Goal: Task Accomplishment & Management: Use online tool/utility

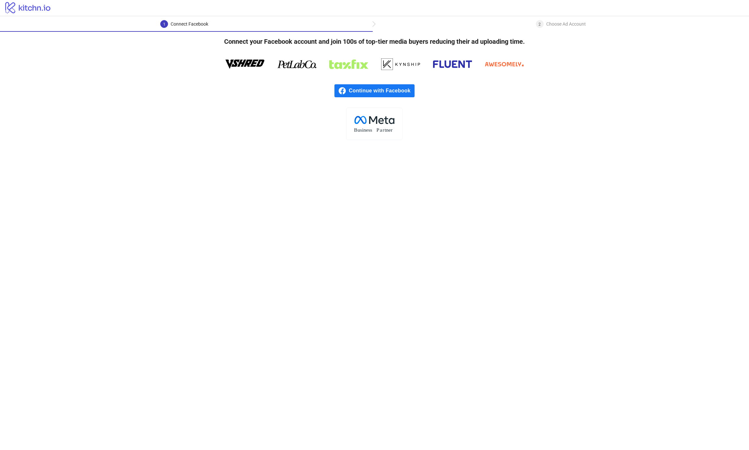
click at [43, 10] on icon "logo/logo" at bounding box center [28, 7] width 56 height 13
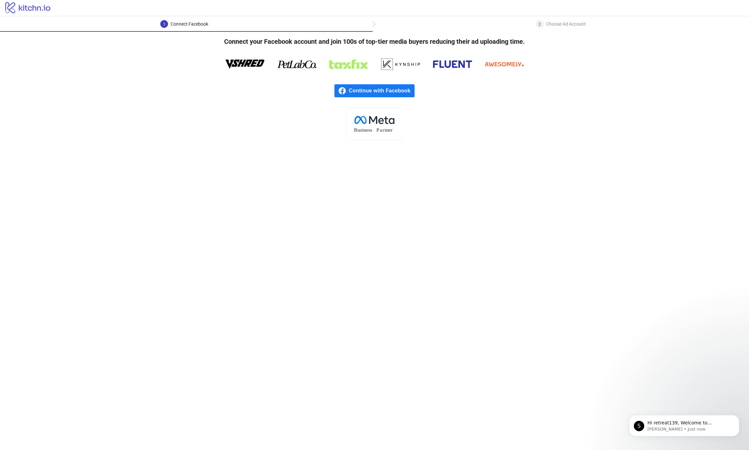
click at [209, 140] on main "1 Connect Facebook 2 Choose Ad Account Connect your Facebook account and join 1…" at bounding box center [374, 233] width 749 height 434
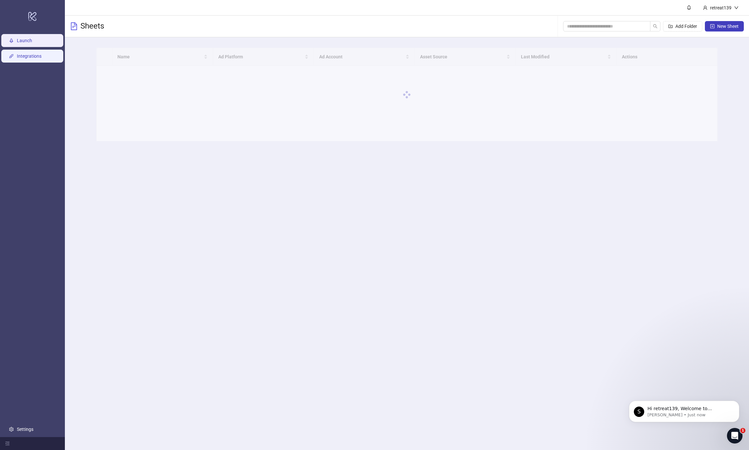
click at [42, 59] on link "Integrations" at bounding box center [29, 56] width 25 height 5
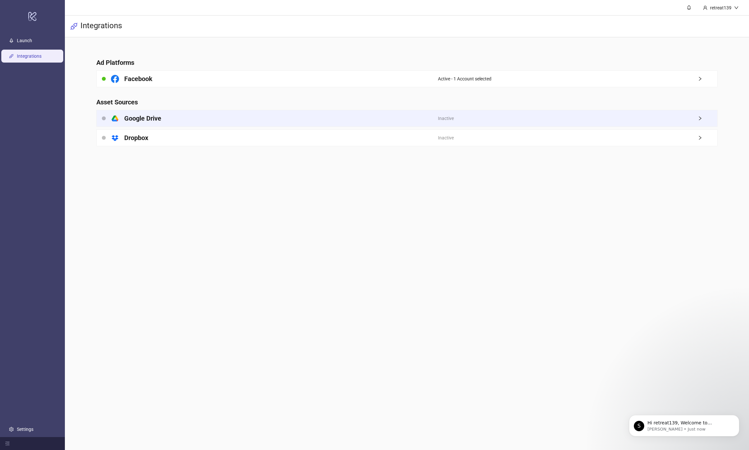
click at [296, 121] on div "platform/google_drive Google Drive" at bounding box center [267, 118] width 341 height 16
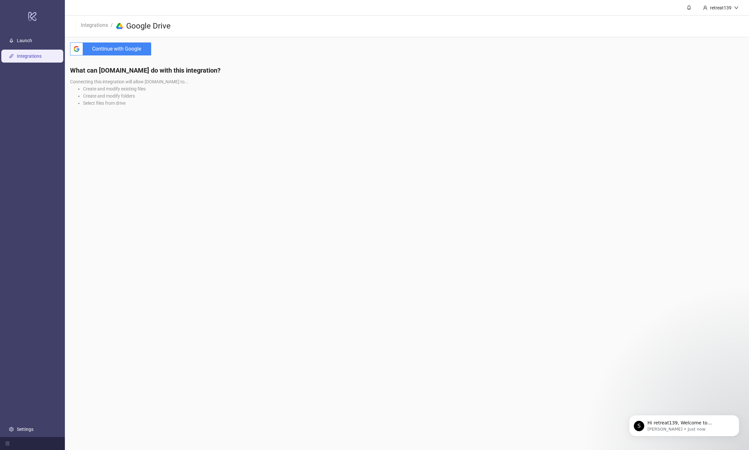
click at [132, 51] on span "Continue with Google" at bounding box center [119, 48] width 66 height 13
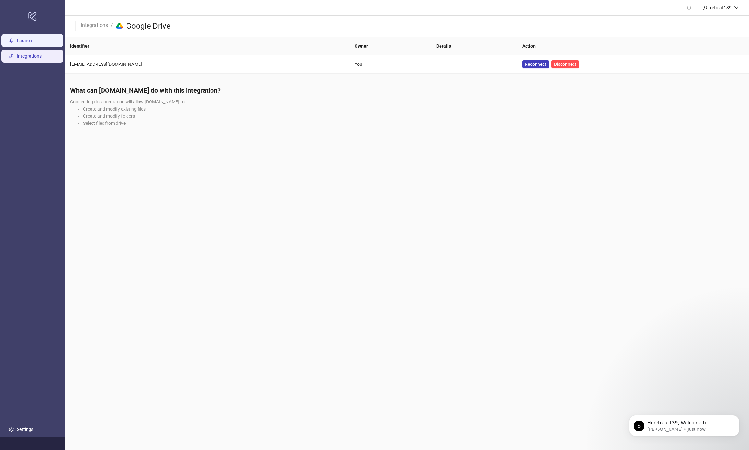
click at [32, 38] on link "Launch" at bounding box center [24, 40] width 15 height 5
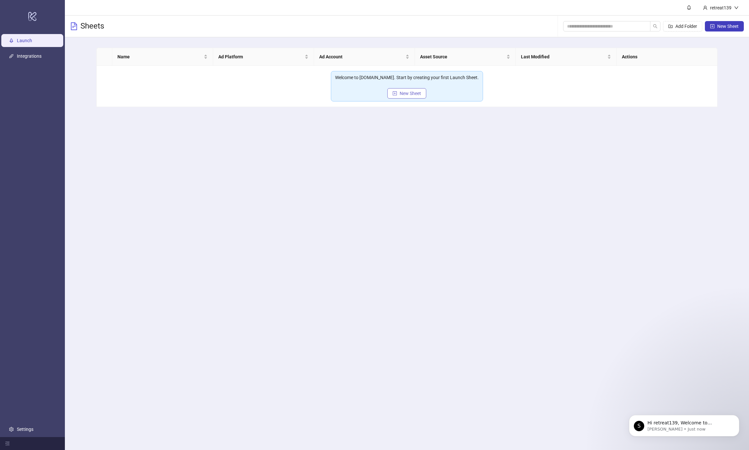
click at [397, 94] on button "New Sheet" at bounding box center [406, 93] width 39 height 10
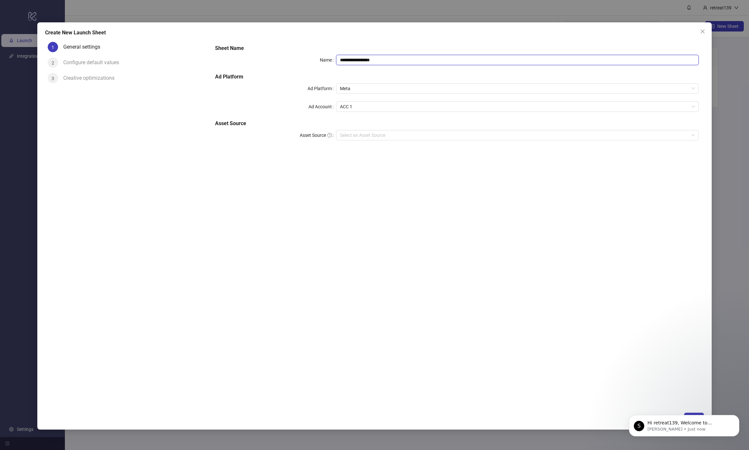
click at [375, 64] on input "**********" at bounding box center [517, 60] width 363 height 10
click at [337, 136] on div "Select an Asset Source" at bounding box center [517, 135] width 363 height 10
type input "**********"
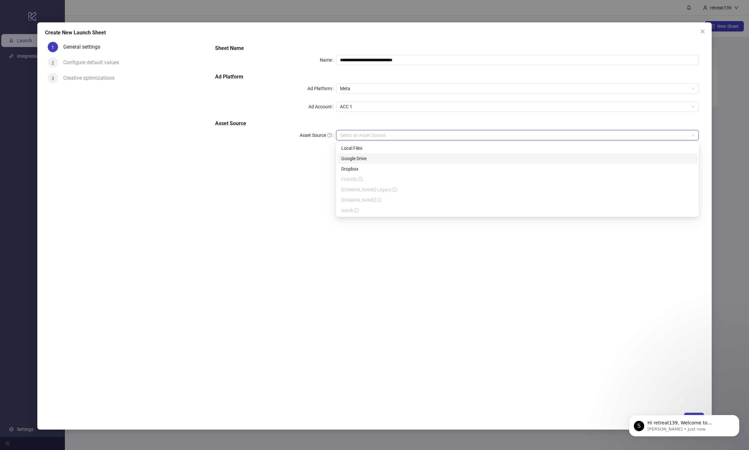
click at [356, 155] on div "Google Drive" at bounding box center [517, 158] width 352 height 7
click at [685, 415] on body "S Hi retreat139, Welcome to [DOMAIN_NAME]! 🎉 You’re all set to start launching …" at bounding box center [684, 424] width 125 height 40
click at [687, 414] on body "S Hi retreat139, Welcome to [DOMAIN_NAME]! 🎉 You’re all set to start launching …" at bounding box center [684, 424] width 125 height 40
click at [736, 416] on icon "Dismiss notification" at bounding box center [737, 417] width 2 height 2
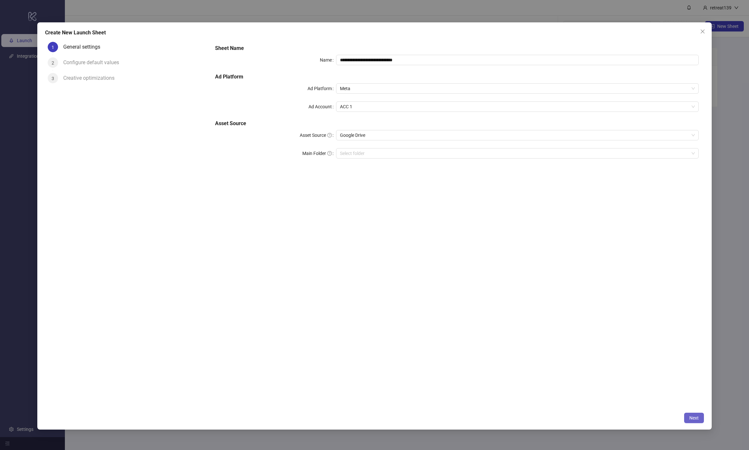
click at [687, 419] on button "Next" at bounding box center [694, 418] width 20 height 10
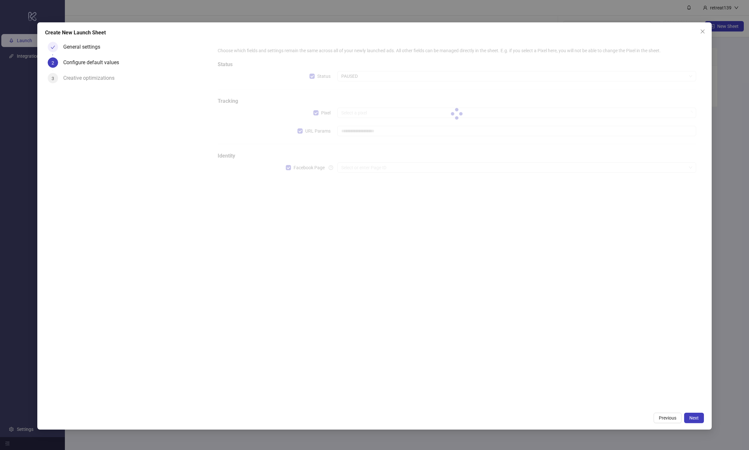
type input "**********"
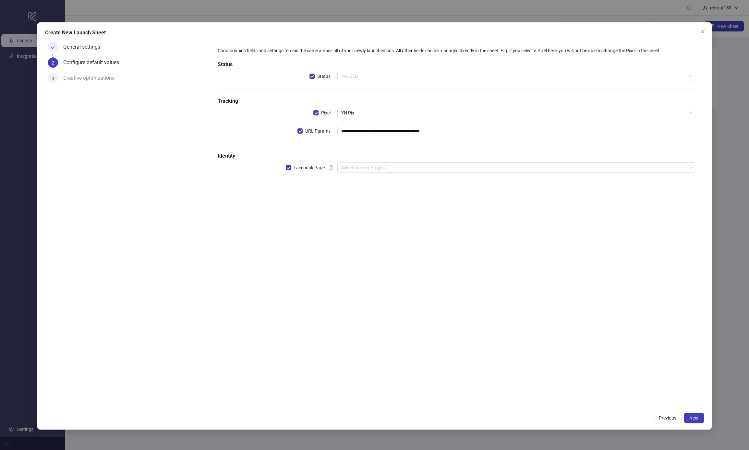
click at [370, 80] on span "PAUSED" at bounding box center [516, 76] width 351 height 10
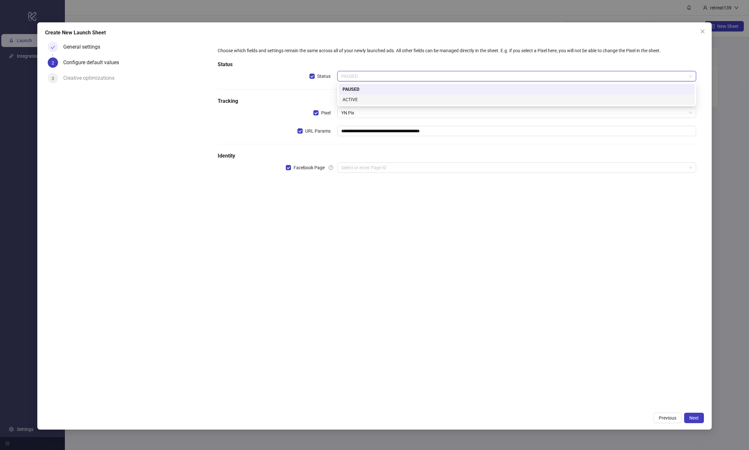
click at [351, 101] on div "ACTIVE" at bounding box center [516, 99] width 348 height 7
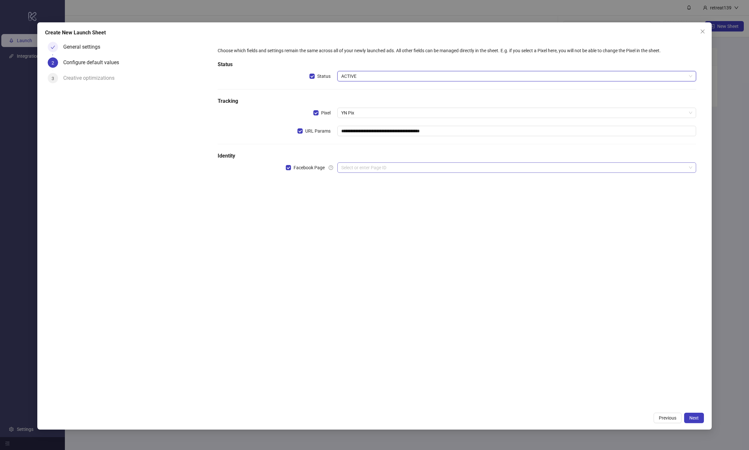
click at [359, 165] on input "search" at bounding box center [513, 168] width 345 height 10
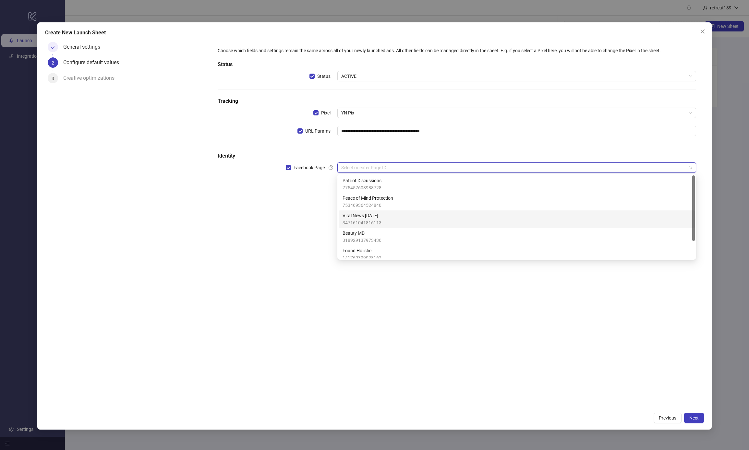
scroll to position [14, 0]
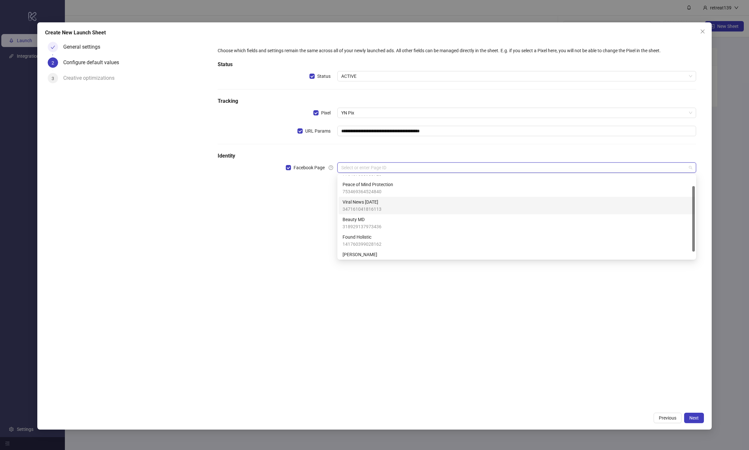
click at [380, 204] on span "Viral News [DATE]" at bounding box center [361, 201] width 39 height 7
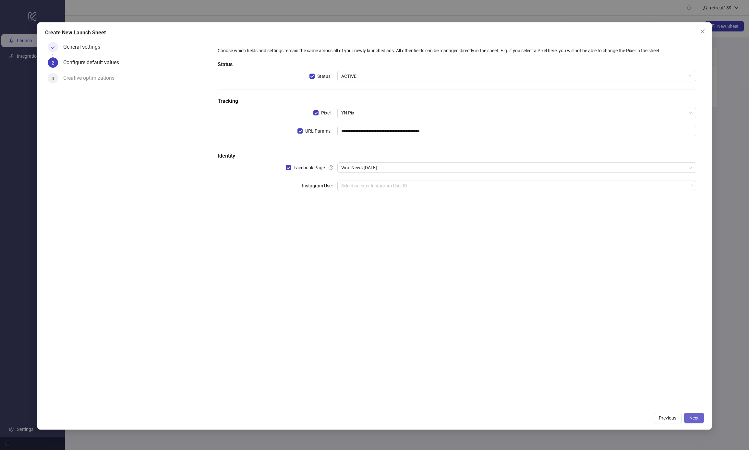
drag, startPoint x: 706, startPoint y: 415, endPoint x: 697, endPoint y: 417, distance: 9.1
click at [706, 415] on div "**********" at bounding box center [374, 225] width 674 height 407
click at [697, 417] on span "Next" at bounding box center [693, 417] width 9 height 5
click at [376, 187] on input "search" at bounding box center [513, 186] width 345 height 10
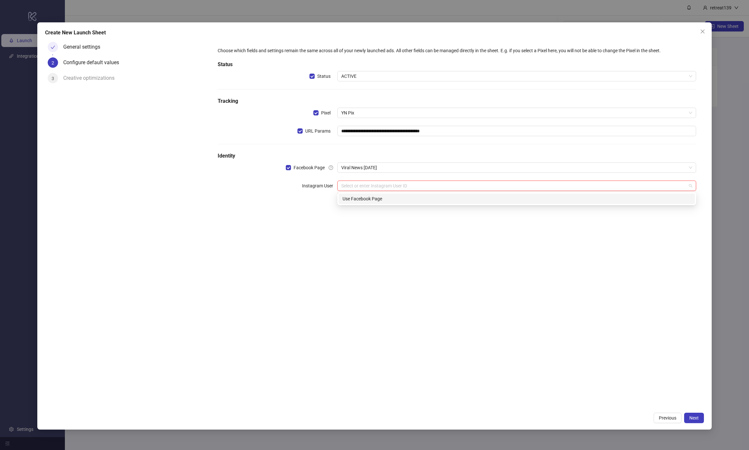
click at [373, 197] on div "Use Facebook Page" at bounding box center [516, 198] width 348 height 7
click at [691, 422] on button "Next" at bounding box center [694, 418] width 20 height 10
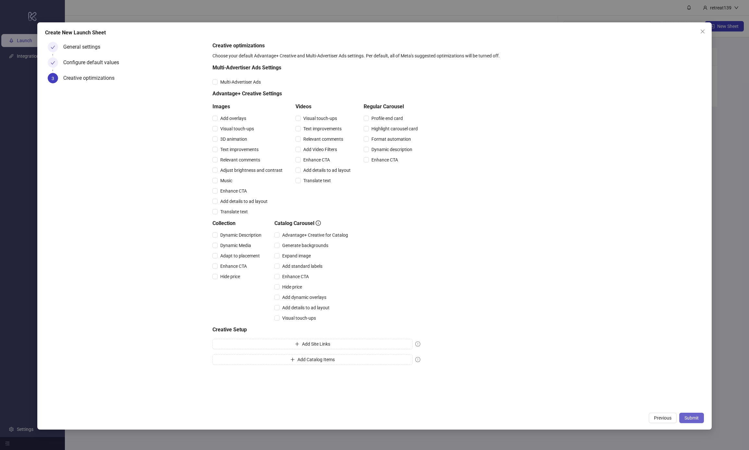
click at [698, 418] on span "Submit" at bounding box center [691, 417] width 14 height 5
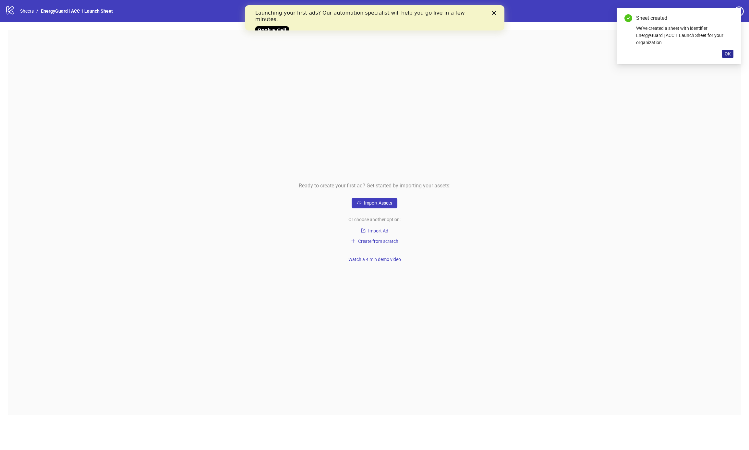
click at [726, 54] on span "OK" at bounding box center [727, 53] width 6 height 5
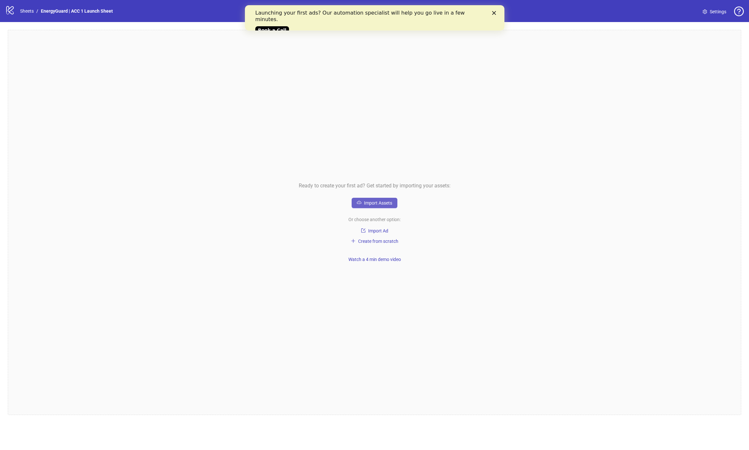
click at [375, 205] on span "Import Assets" at bounding box center [378, 202] width 28 height 5
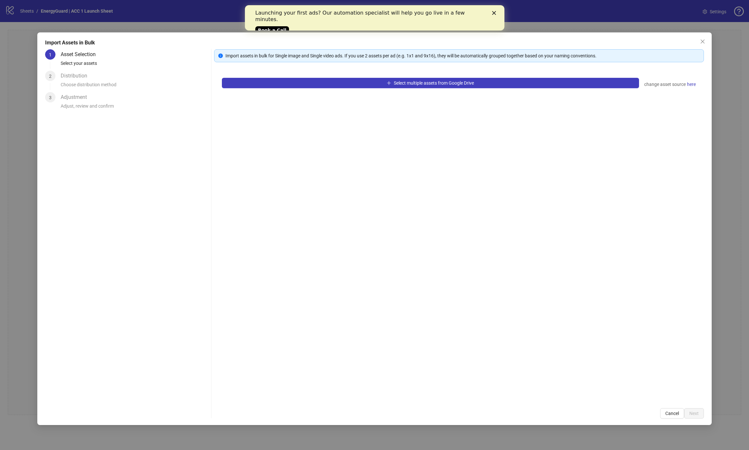
click at [668, 421] on div "Import Assets in Bulk 1 Asset Selection Select your assets 2 Distribution Choos…" at bounding box center [374, 228] width 674 height 393
click at [669, 420] on div "Import Assets in Bulk 1 Asset Selection Select your assets 2 Distribution Choos…" at bounding box center [374, 228] width 674 height 393
drag, startPoint x: 670, startPoint y: 417, endPoint x: 661, endPoint y: 406, distance: 14.3
click at [670, 417] on button "Cancel" at bounding box center [672, 413] width 24 height 10
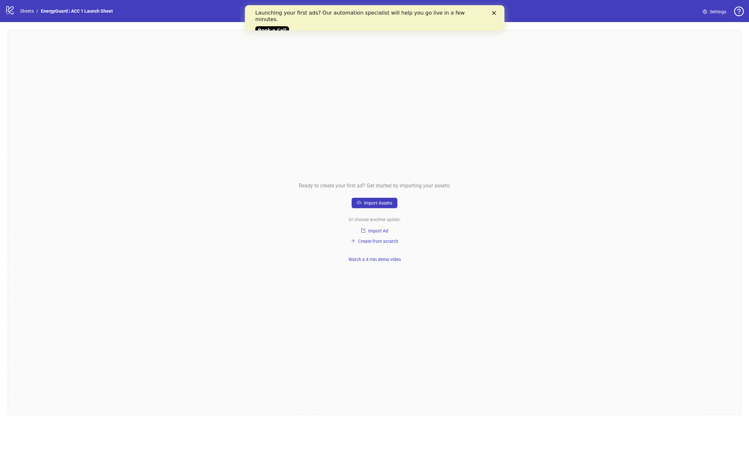
drag, startPoint x: 383, startPoint y: 242, endPoint x: 407, endPoint y: 261, distance: 30.7
click at [383, 242] on span "Create from scratch" at bounding box center [378, 241] width 40 height 5
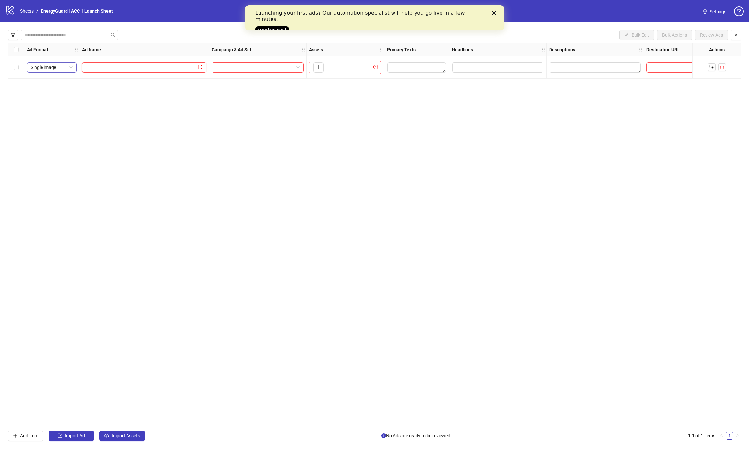
drag, startPoint x: 121, startPoint y: 69, endPoint x: 66, endPoint y: 68, distance: 55.8
click at [117, 69] on input "text" at bounding box center [141, 67] width 111 height 7
type input "*"
click at [61, 65] on span "Single image" at bounding box center [52, 68] width 42 height 10
drag, startPoint x: 57, startPoint y: 91, endPoint x: 336, endPoint y: 46, distance: 283.2
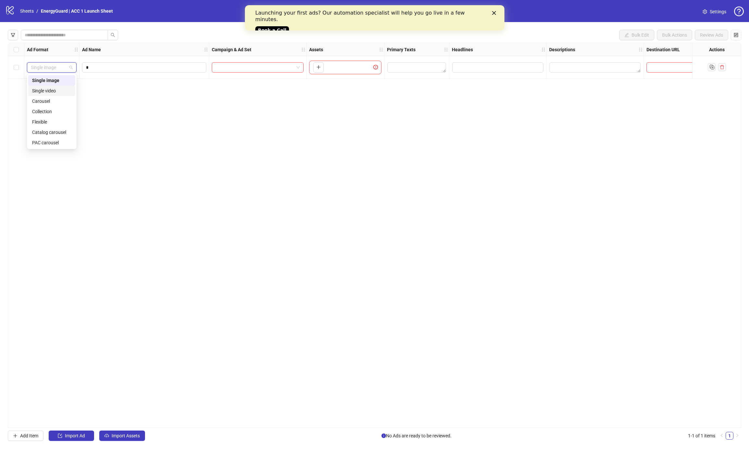
click at [57, 91] on div "Single video" at bounding box center [51, 90] width 39 height 7
click at [258, 68] on input "search" at bounding box center [255, 68] width 78 height 10
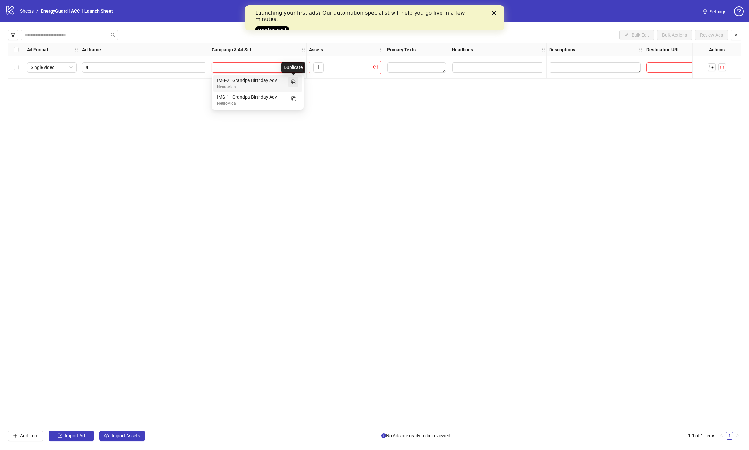
click at [293, 83] on icon "Duplicate" at bounding box center [293, 81] width 6 height 6
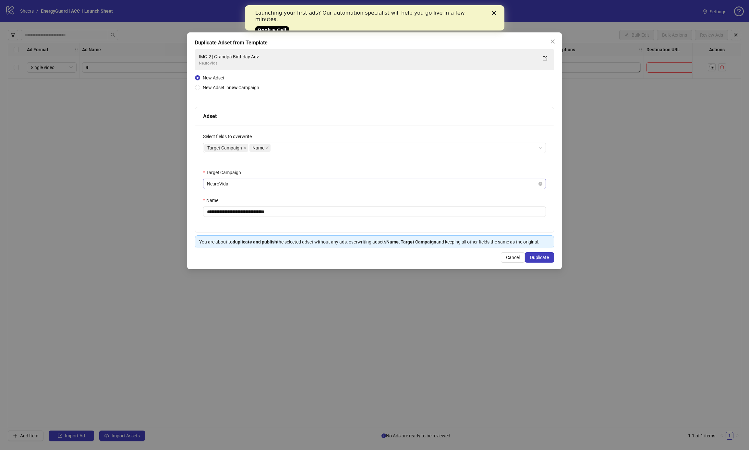
click at [243, 186] on span "NeuroVida" at bounding box center [374, 184] width 335 height 10
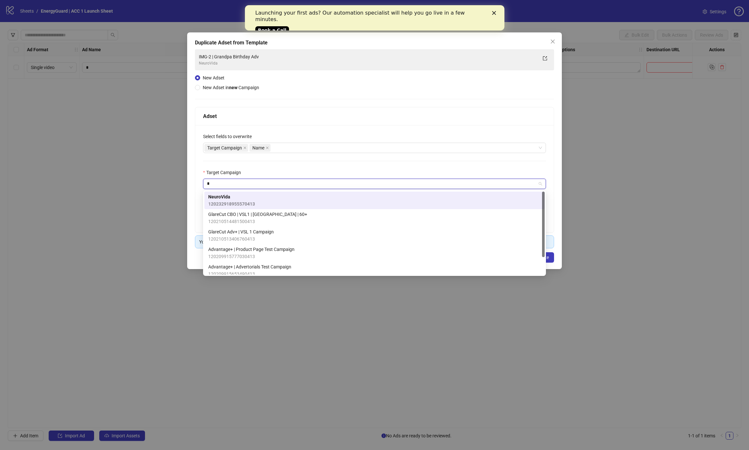
type input "*"
click at [275, 166] on div "**********" at bounding box center [374, 178] width 358 height 107
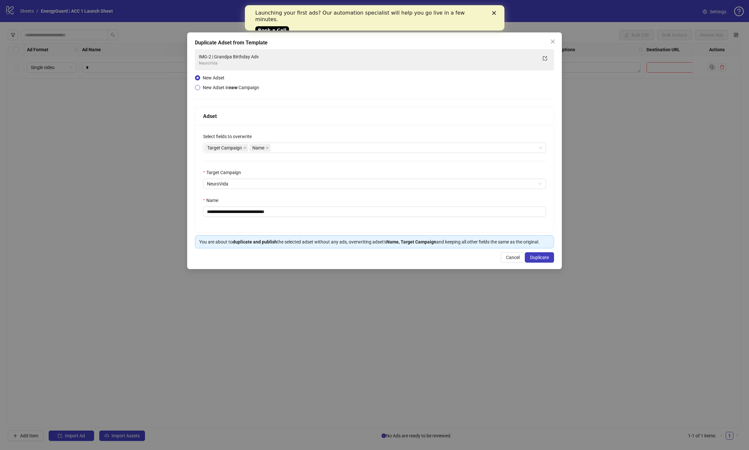
click at [221, 89] on span "New Adset in new Campaign" at bounding box center [231, 87] width 56 height 5
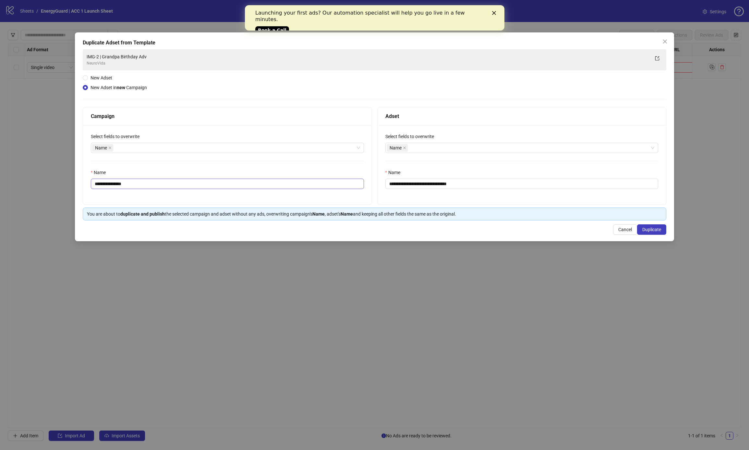
drag, startPoint x: 157, startPoint y: 176, endPoint x: 153, endPoint y: 180, distance: 5.7
click at [157, 176] on div "Name" at bounding box center [227, 174] width 273 height 10
click at [153, 180] on input "**********" at bounding box center [227, 184] width 273 height 10
type input "**********"
click at [416, 187] on input "**********" at bounding box center [521, 184] width 273 height 10
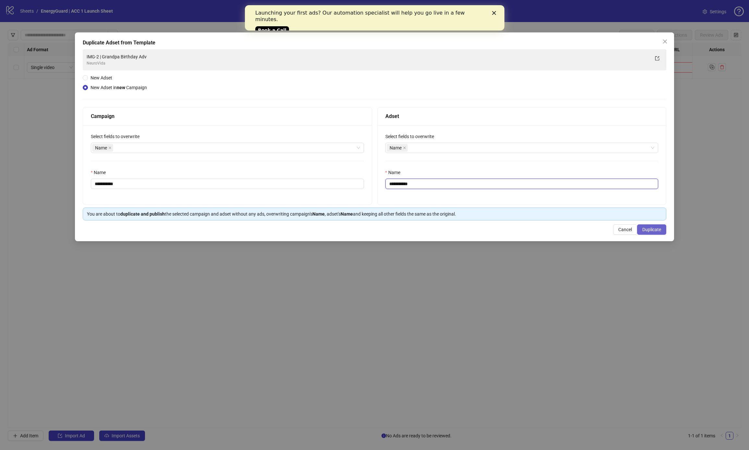
type input "**********"
click at [650, 231] on span "Duplicate" at bounding box center [651, 229] width 19 height 5
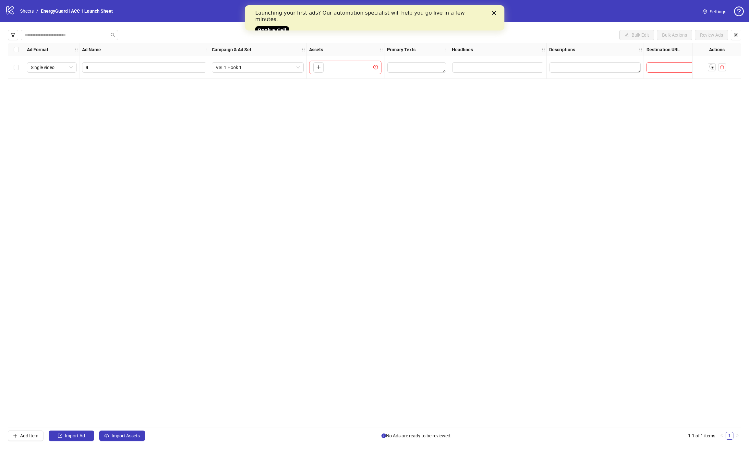
click at [309, 65] on div "To pick up a draggable item, press the space bar. While dragging, use the arrow…" at bounding box center [345, 68] width 72 height 14
click at [315, 65] on button "button" at bounding box center [318, 67] width 10 height 10
click at [626, 68] on input "text" at bounding box center [634, 67] width 38 height 7
paste input "**********"
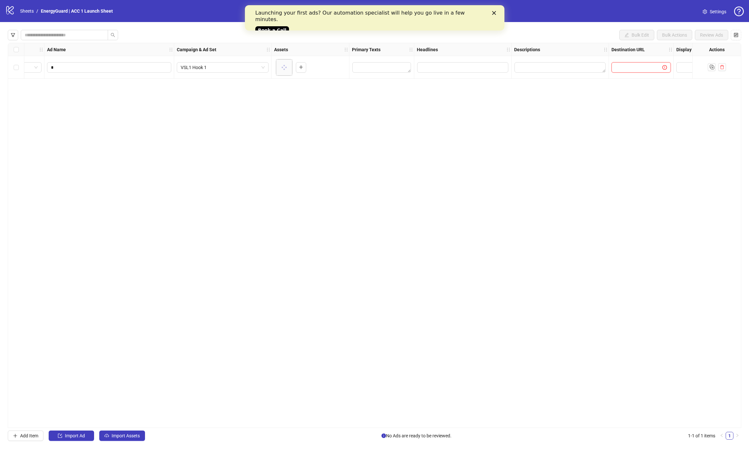
type input "**********"
click at [653, 66] on input "search" at bounding box center [663, 68] width 33 height 10
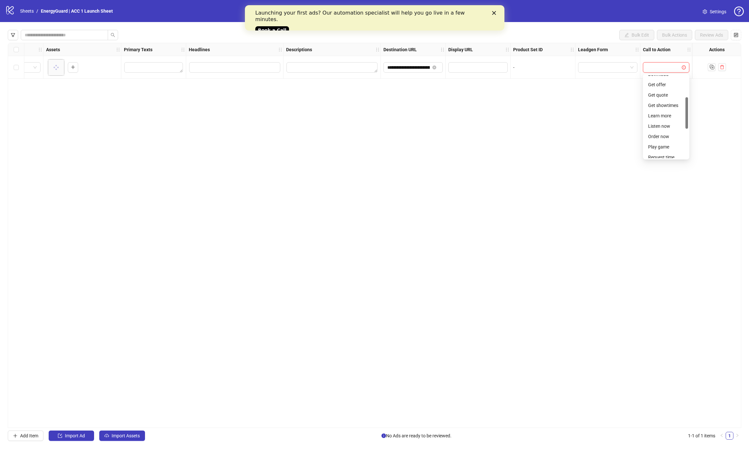
scroll to position [58, 0]
click at [665, 118] on div "Learn more" at bounding box center [666, 115] width 36 height 7
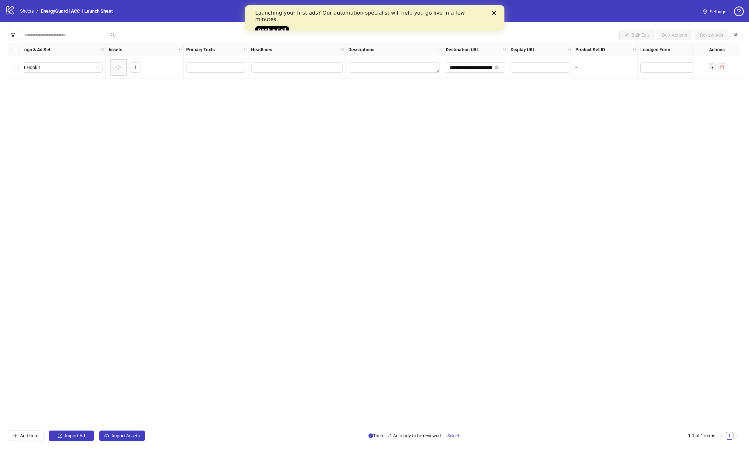
scroll to position [0, 0]
click at [516, 69] on input "Edit values" at bounding box center [497, 67] width 91 height 10
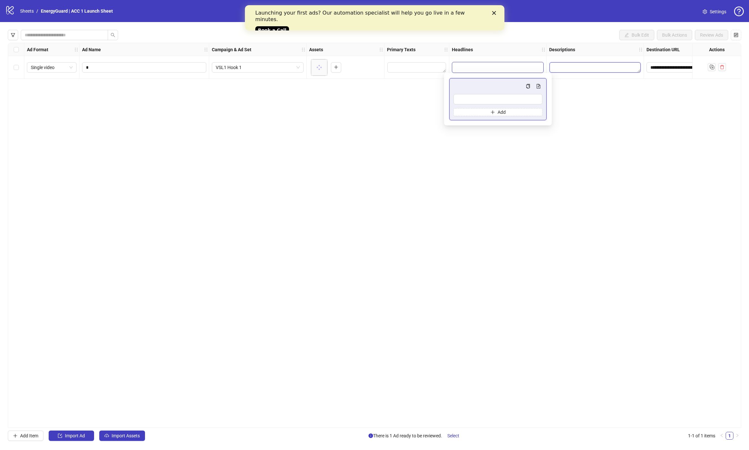
click at [580, 65] on textarea "Edit values" at bounding box center [594, 67] width 91 height 10
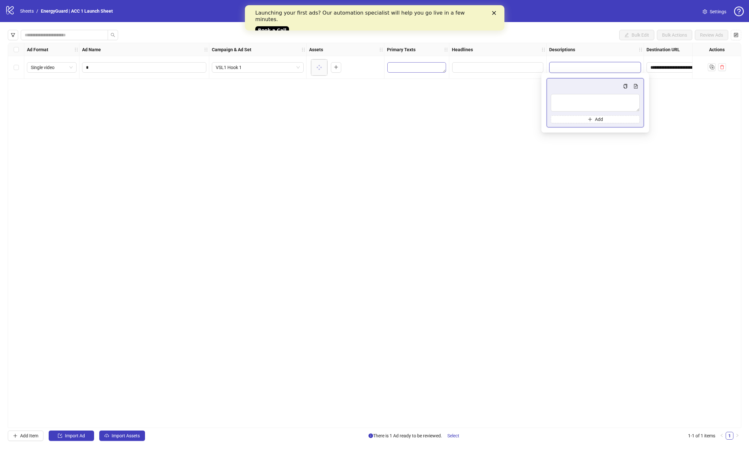
click at [440, 68] on textarea "Edit values" at bounding box center [416, 67] width 59 height 10
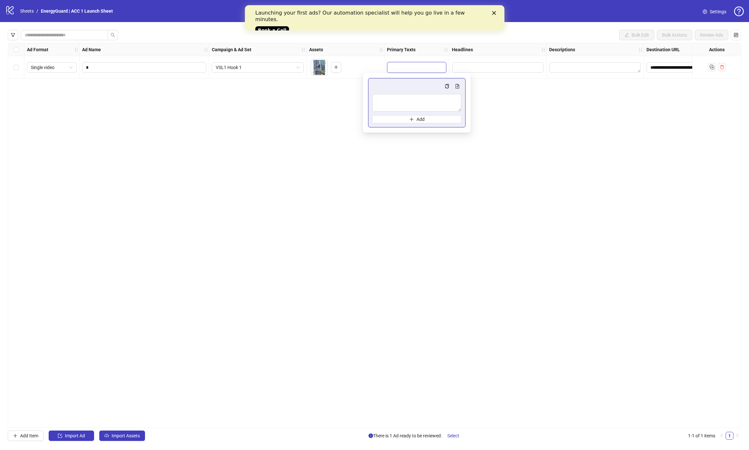
click at [416, 90] on div "Multi-text input container - paste or copy values" at bounding box center [416, 86] width 89 height 8
click at [411, 97] on textarea "Multi-text input container - paste or copy values" at bounding box center [416, 103] width 89 height 18
paste textarea "**********"
click at [421, 105] on textarea "**********" at bounding box center [416, 103] width 89 height 18
drag, startPoint x: 421, startPoint y: 105, endPoint x: 436, endPoint y: 109, distance: 14.8
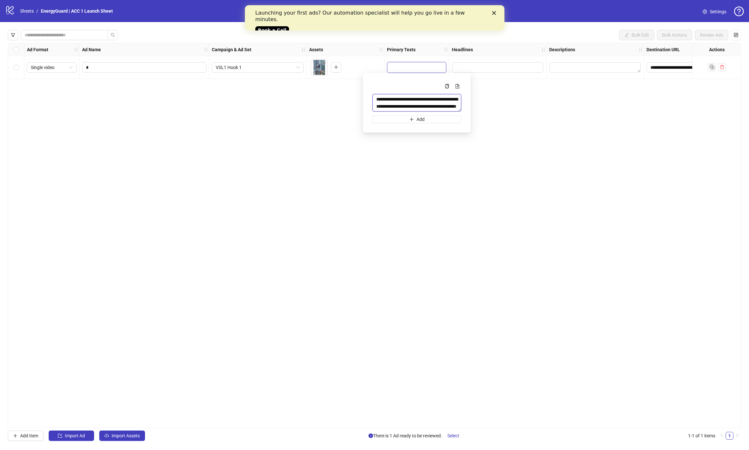
click at [421, 105] on textarea "**********" at bounding box center [416, 103] width 89 height 18
type textarea "**********"
click at [412, 115] on button "Add" at bounding box center [416, 119] width 89 height 8
click at [396, 118] on textarea "Multi-text input container - paste or copy values" at bounding box center [416, 124] width 89 height 18
paste textarea "**********"
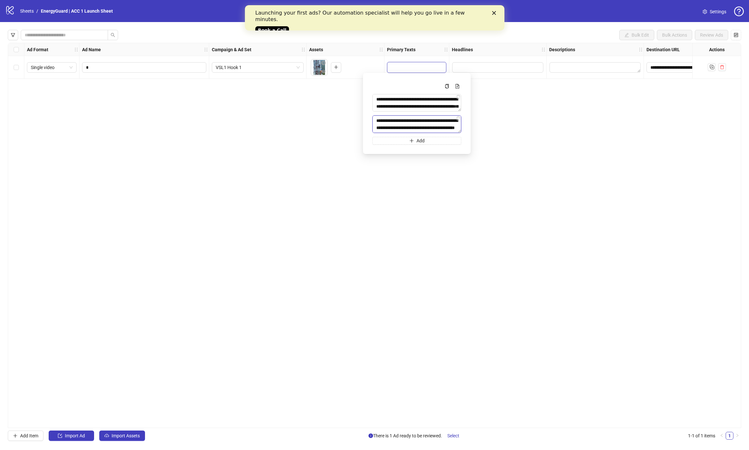
scroll to position [36, 0]
click at [382, 126] on textarea "**********" at bounding box center [416, 124] width 89 height 18
type textarea "**********"
click at [392, 141] on button "Add" at bounding box center [416, 141] width 89 height 8
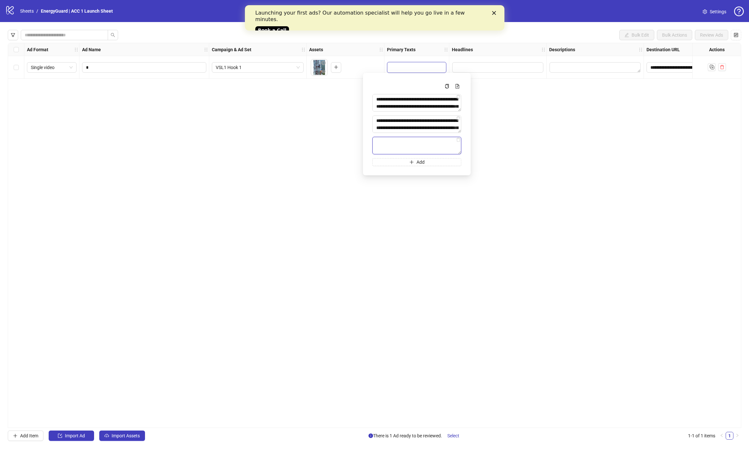
click at [421, 139] on textarea "Multi-text input container - paste or copy values" at bounding box center [416, 146] width 89 height 18
paste textarea "**********"
click at [376, 144] on textarea "**********" at bounding box center [416, 146] width 89 height 18
type textarea "**********"
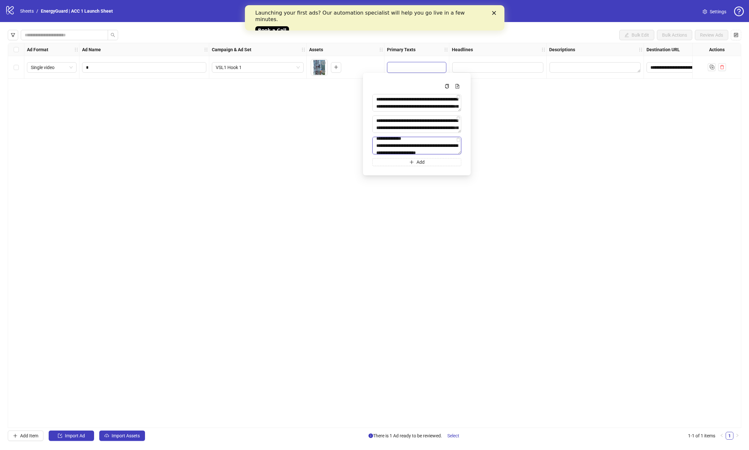
scroll to position [21, 0]
click at [560, 163] on div "**********" at bounding box center [374, 235] width 733 height 385
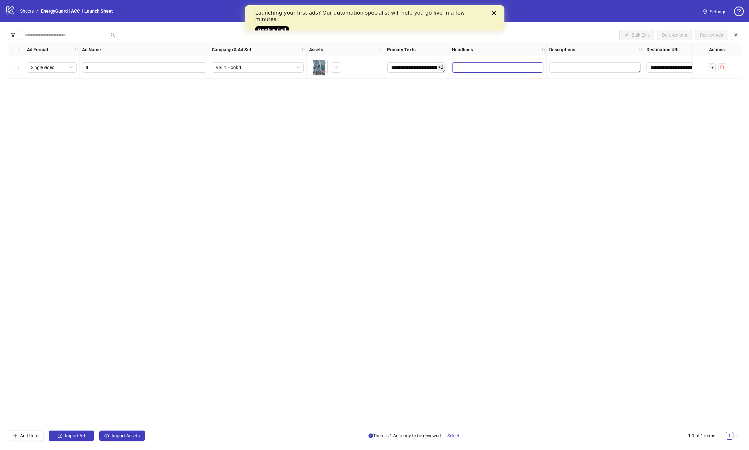
click at [476, 64] on input "Edit values" at bounding box center [497, 67] width 91 height 10
type input "**********"
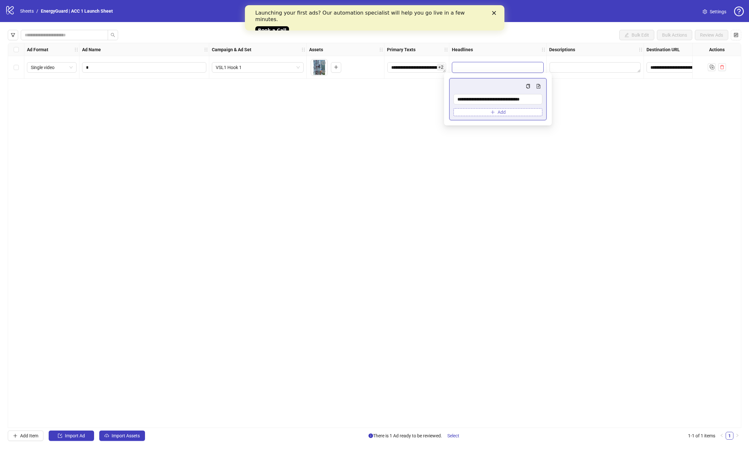
click at [487, 111] on button "Add" at bounding box center [497, 112] width 89 height 8
click at [482, 124] on button "Add" at bounding box center [497, 127] width 89 height 8
click at [484, 113] on input "Multi-input container - paste or copy values" at bounding box center [494, 113] width 75 height 7
paste input "**********"
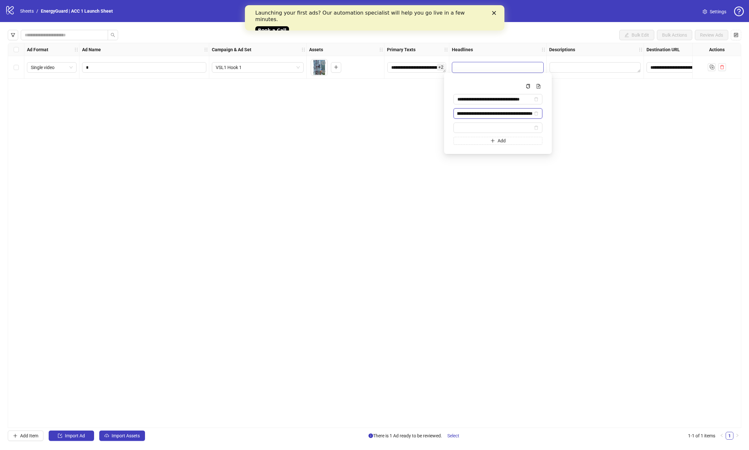
type input "**********"
drag, startPoint x: 469, startPoint y: 130, endPoint x: 453, endPoint y: 144, distance: 20.9
click at [468, 130] on input "Multi-input container - paste or copy values" at bounding box center [494, 127] width 75 height 7
paste input "**********"
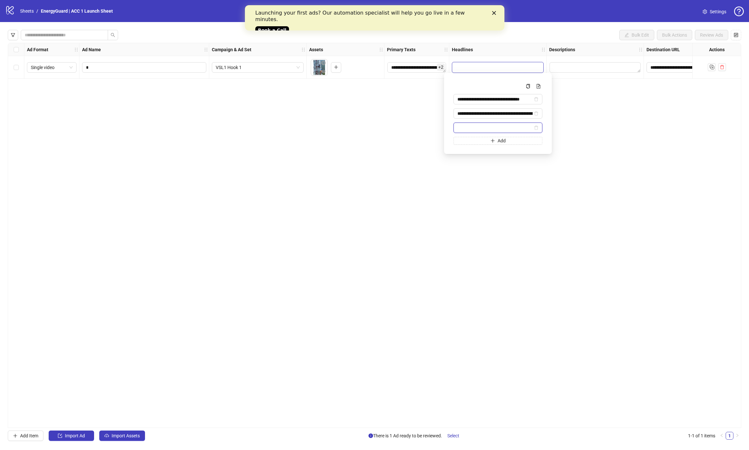
type input "**********"
click at [434, 165] on div "**********" at bounding box center [374, 235] width 733 height 385
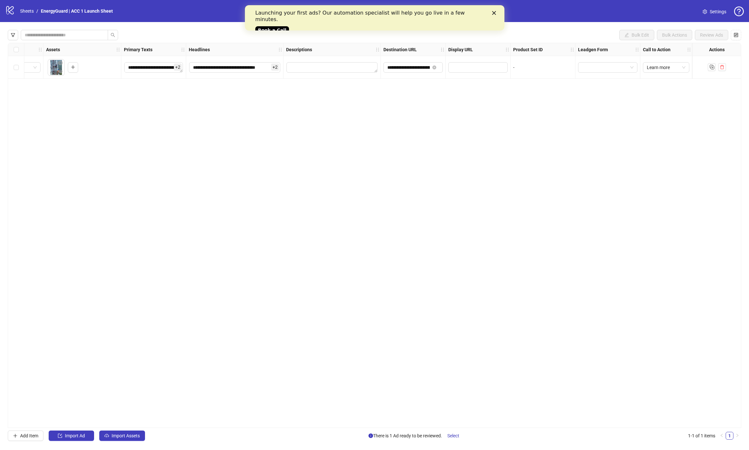
scroll to position [0, 0]
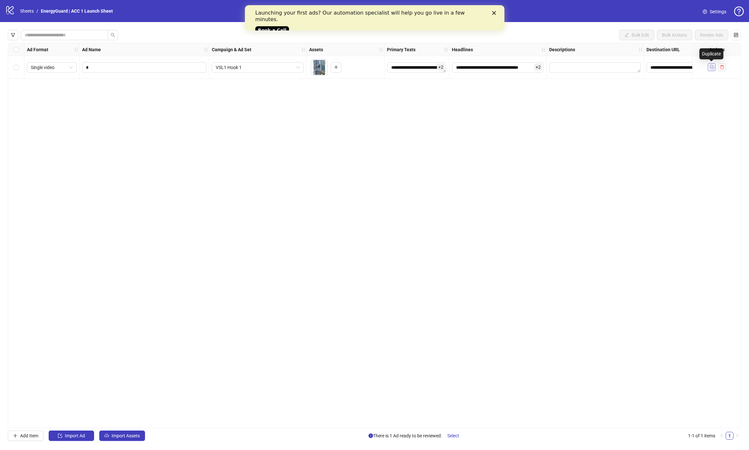
click at [714, 67] on rect "Duplicate" at bounding box center [712, 67] width 3 height 3
click at [122, 86] on span "*" at bounding box center [144, 90] width 124 height 10
click at [120, 91] on input "*" at bounding box center [143, 90] width 115 height 7
type input "*"
drag, startPoint x: 331, startPoint y: 87, endPoint x: 322, endPoint y: 89, distance: 9.6
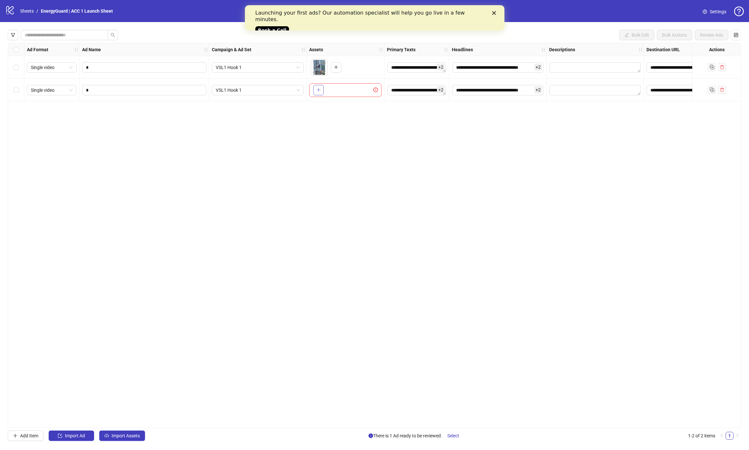
click at [331, 87] on div "To pick up a draggable item, press the space bar. While dragging, use the arrow…" at bounding box center [345, 90] width 72 height 14
click at [322, 89] on button "button" at bounding box center [318, 90] width 10 height 10
click at [711, 89] on icon "Duplicate" at bounding box center [711, 89] width 6 height 6
click at [156, 112] on input "*" at bounding box center [143, 112] width 115 height 7
type input "*"
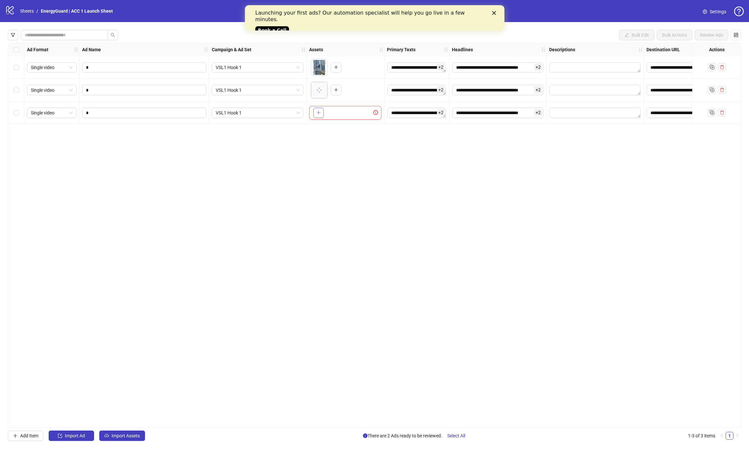
click at [315, 111] on button "button" at bounding box center [318, 113] width 10 height 10
click at [708, 113] on icon "Duplicate" at bounding box center [711, 112] width 6 height 6
click at [167, 133] on input "*" at bounding box center [143, 135] width 115 height 7
type input "*"
click at [256, 138] on span "VSL1 Hook 1" at bounding box center [258, 136] width 84 height 10
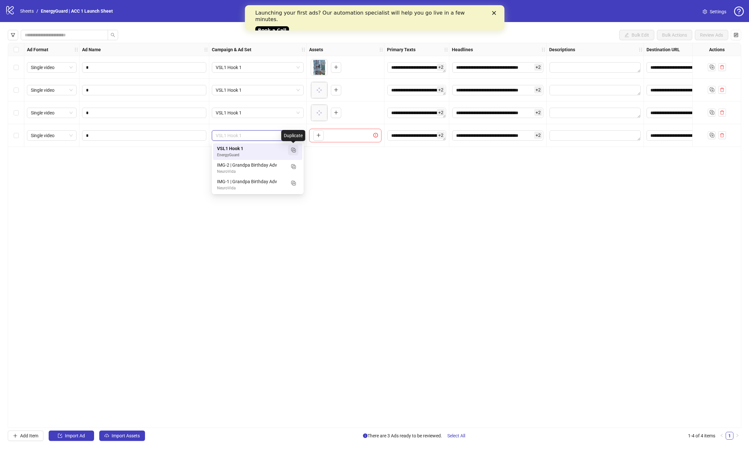
click at [291, 148] on rect "Duplicate" at bounding box center [292, 149] width 3 height 3
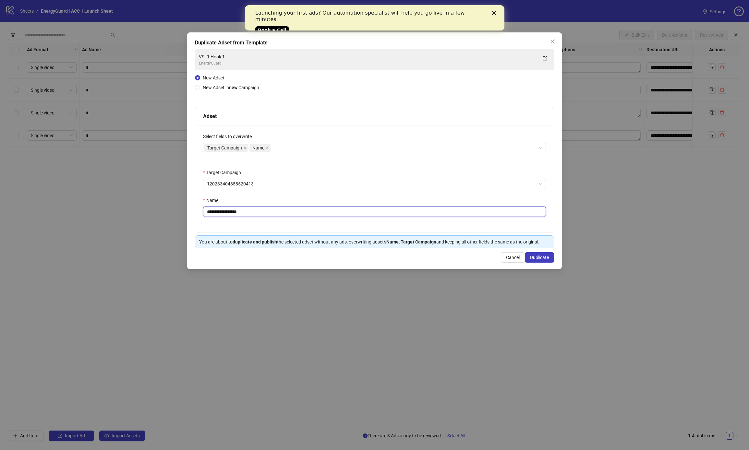
drag, startPoint x: 231, startPoint y: 213, endPoint x: 366, endPoint y: 229, distance: 135.5
click at [364, 229] on div "**********" at bounding box center [374, 178] width 358 height 107
type input "**********"
click at [531, 258] on span "Duplicate" at bounding box center [539, 257] width 19 height 5
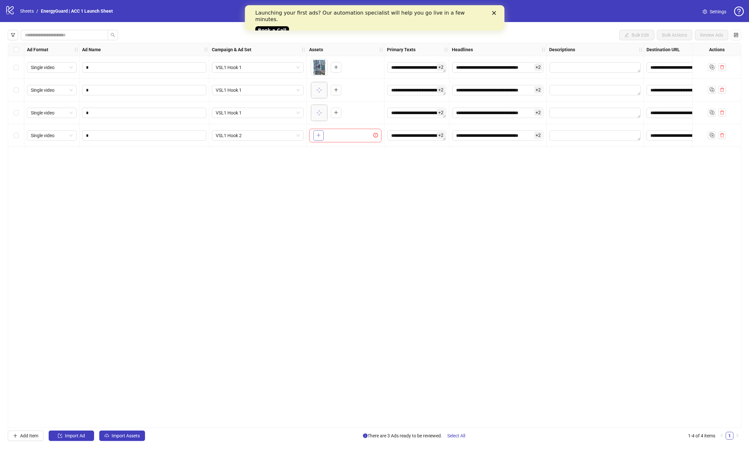
click at [319, 135] on icon "plus" at bounding box center [318, 135] width 5 height 5
click at [711, 136] on line "Duplicate" at bounding box center [712, 136] width 2 height 0
click at [154, 156] on input "*" at bounding box center [143, 158] width 115 height 7
type input "*"
click at [314, 157] on button "button" at bounding box center [318, 158] width 10 height 10
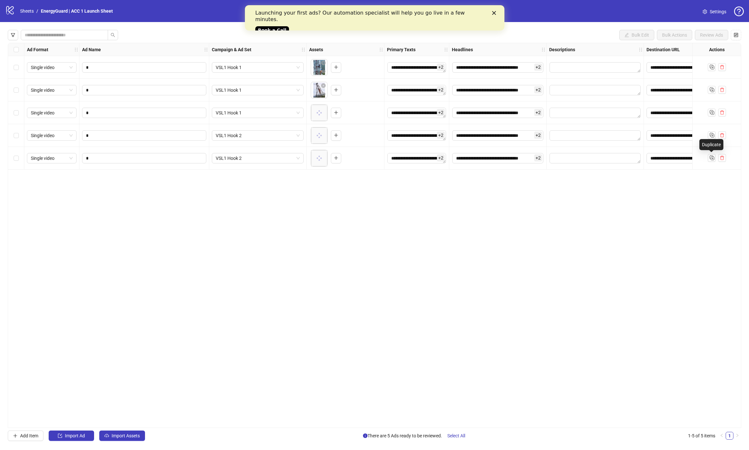
drag, startPoint x: 709, startPoint y: 158, endPoint x: 483, endPoint y: 201, distance: 229.5
click at [708, 158] on icon "Duplicate" at bounding box center [711, 157] width 6 height 6
click at [160, 181] on input "*" at bounding box center [143, 180] width 115 height 7
type input "*"
click at [319, 181] on icon "plus" at bounding box center [318, 180] width 5 height 5
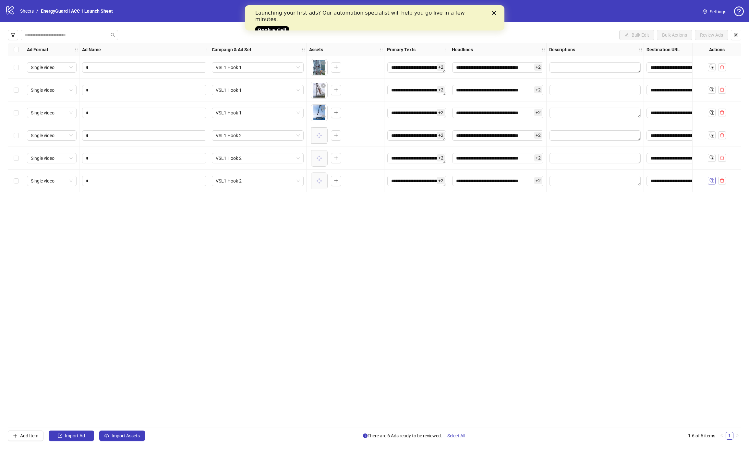
click at [714, 181] on rect "Duplicate" at bounding box center [712, 181] width 3 height 3
click at [172, 201] on input "*" at bounding box center [143, 203] width 115 height 7
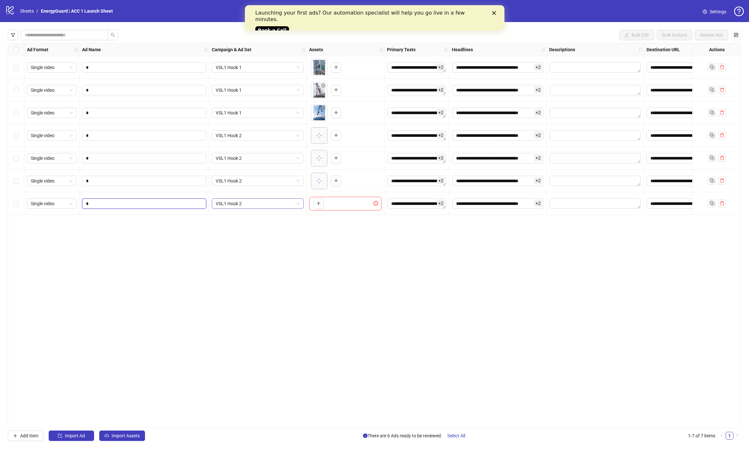
type input "*"
click at [293, 204] on span "VSL1 Hook 2" at bounding box center [258, 204] width 84 height 10
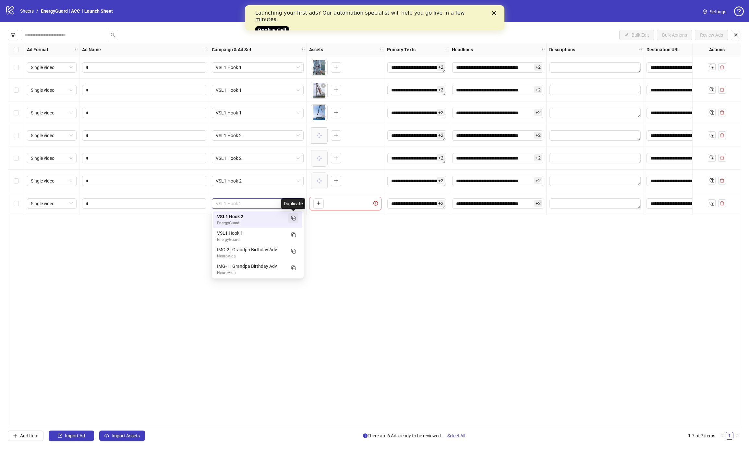
click at [293, 220] on icon "Duplicate" at bounding box center [293, 218] width 6 height 6
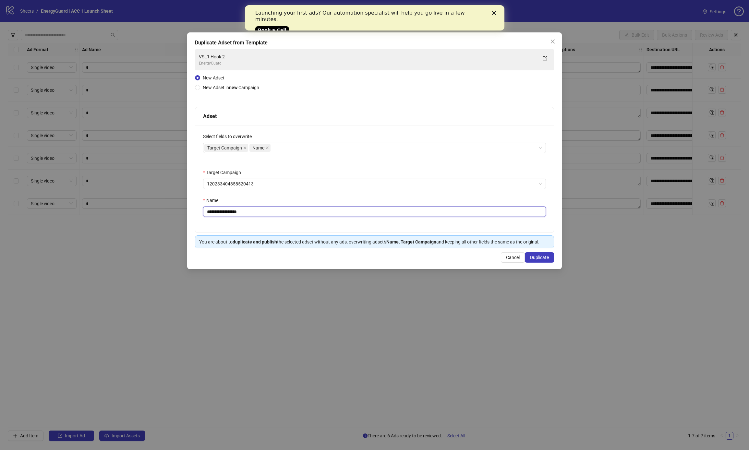
drag, startPoint x: 233, startPoint y: 209, endPoint x: 342, endPoint y: 215, distance: 109.5
click at [334, 215] on input "**********" at bounding box center [374, 212] width 343 height 10
type input "**********"
click at [530, 254] on button "Duplicate" at bounding box center [539, 257] width 29 height 10
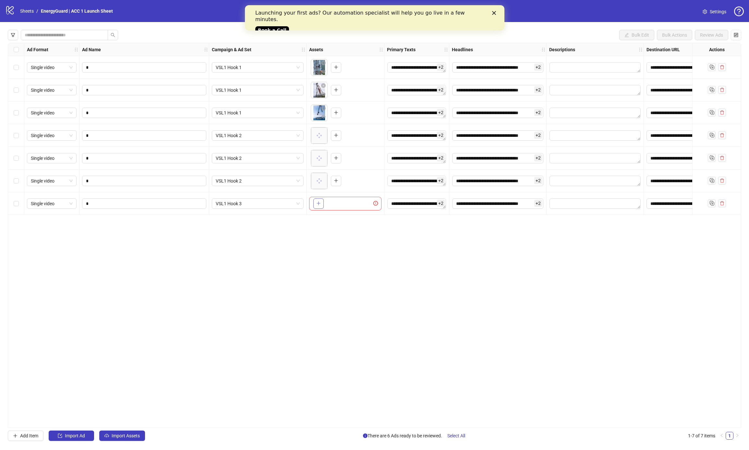
click at [322, 204] on button "button" at bounding box center [318, 203] width 10 height 10
click at [712, 204] on line "Duplicate" at bounding box center [712, 204] width 0 height 2
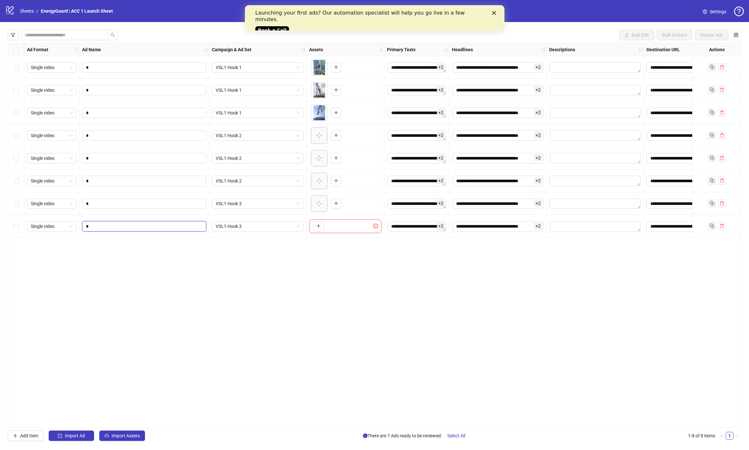
click at [140, 227] on input "*" at bounding box center [143, 226] width 115 height 7
type input "*"
click at [313, 226] on button "button" at bounding box center [318, 226] width 10 height 10
click at [709, 226] on icon "Duplicate" at bounding box center [711, 225] width 6 height 6
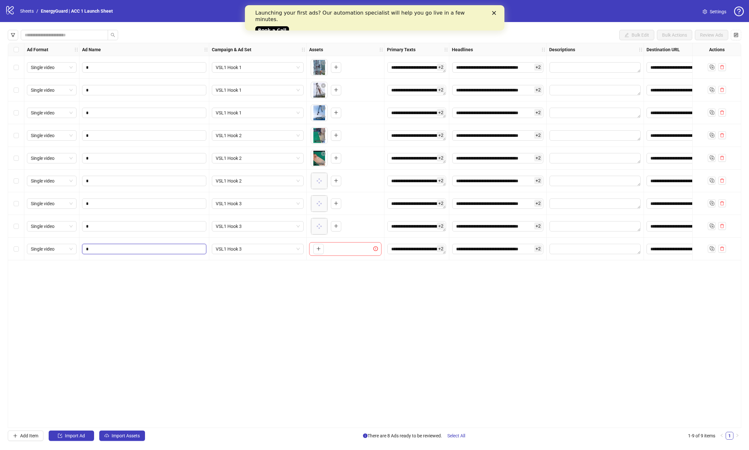
click at [109, 247] on input "*" at bounding box center [143, 248] width 115 height 7
type input "*"
click at [321, 251] on button "button" at bounding box center [318, 249] width 10 height 10
click at [713, 250] on icon "Duplicate" at bounding box center [711, 248] width 6 height 6
click at [156, 281] on div "*" at bounding box center [144, 271] width 130 height 23
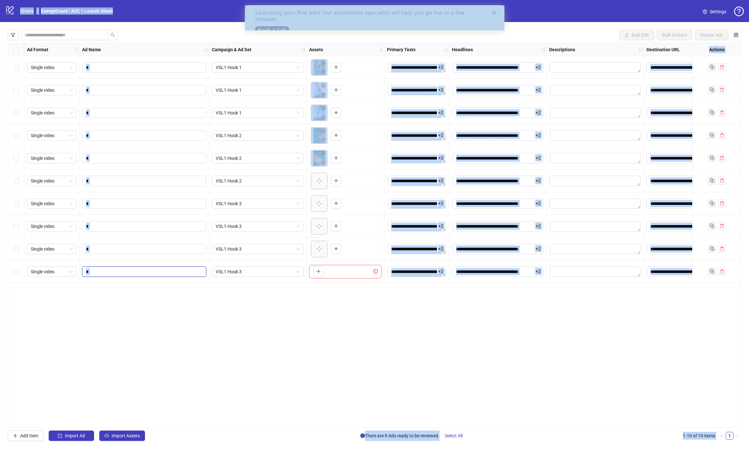
click at [181, 275] on input "*" at bounding box center [143, 271] width 115 height 7
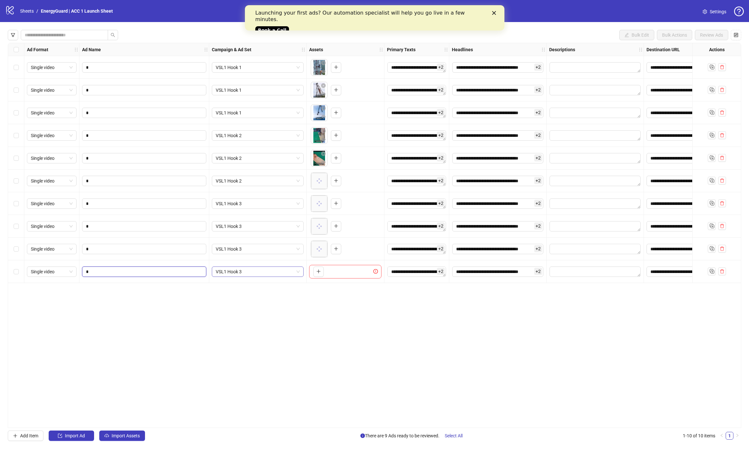
type input "*"
click at [229, 273] on span "VSL1 Hook 3" at bounding box center [258, 272] width 84 height 10
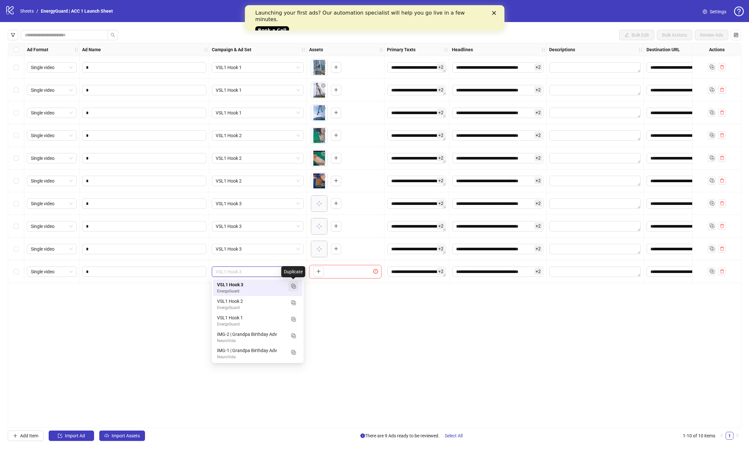
click at [295, 288] on icon "Duplicate" at bounding box center [293, 286] width 6 height 6
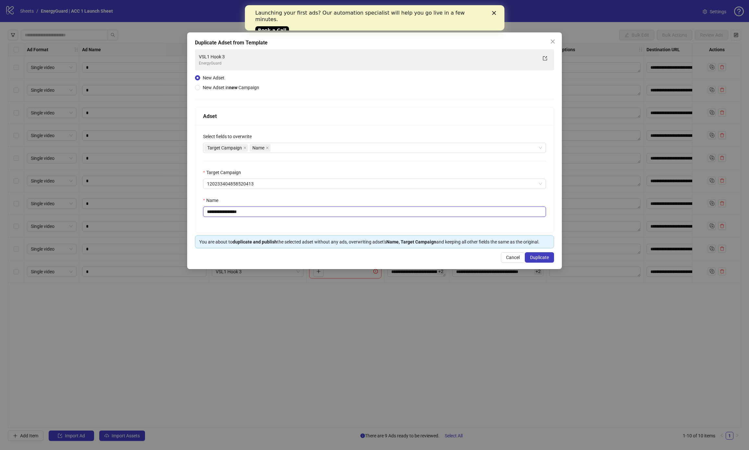
drag, startPoint x: 232, startPoint y: 212, endPoint x: 407, endPoint y: 223, distance: 175.4
click at [405, 221] on div "**********" at bounding box center [374, 178] width 358 height 107
type input "**********"
click at [539, 255] on button "Duplicate" at bounding box center [539, 257] width 29 height 10
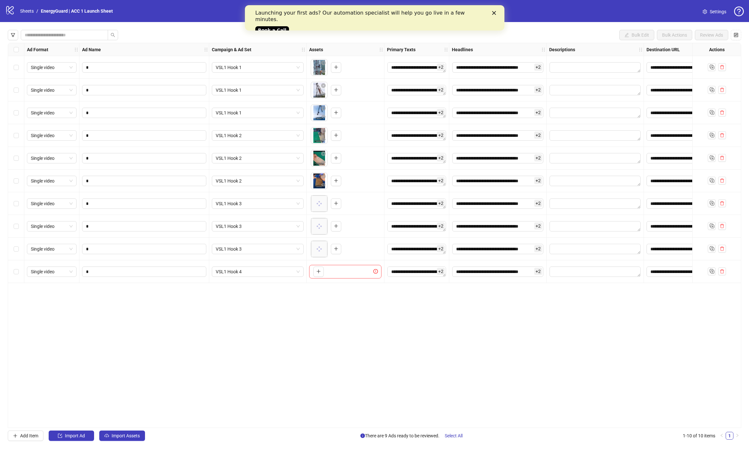
click at [325, 276] on div "To pick up a draggable item, press the space bar. While dragging, use the arrow…" at bounding box center [345, 272] width 72 height 14
click at [312, 272] on div "To pick up a draggable item, press the space bar. While dragging, use the arrow…" at bounding box center [317, 272] width 13 height 10
click at [318, 271] on icon "plus" at bounding box center [318, 272] width 0 height 4
drag, startPoint x: 711, startPoint y: 269, endPoint x: 194, endPoint y: 285, distance: 517.2
click at [711, 269] on icon "Duplicate" at bounding box center [711, 271] width 6 height 6
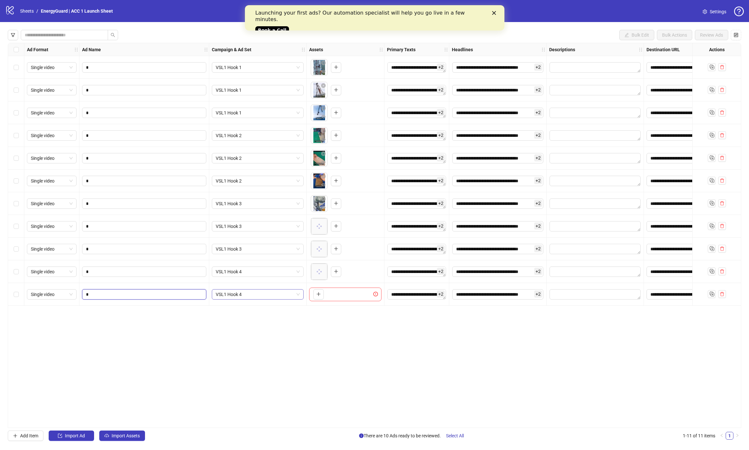
drag, startPoint x: 105, startPoint y: 291, endPoint x: 248, endPoint y: 298, distance: 143.8
click at [105, 291] on input "*" at bounding box center [143, 294] width 115 height 7
type input "*"
click at [308, 290] on div "To pick up a draggable item, press the space bar. While dragging, use the arrow…" at bounding box center [345, 294] width 78 height 23
click at [319, 294] on icon "plus" at bounding box center [318, 294] width 5 height 5
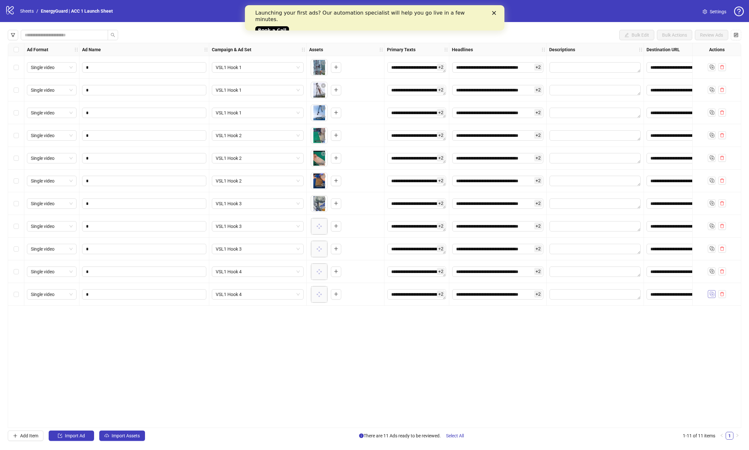
click at [712, 296] on icon "Duplicate" at bounding box center [711, 294] width 6 height 6
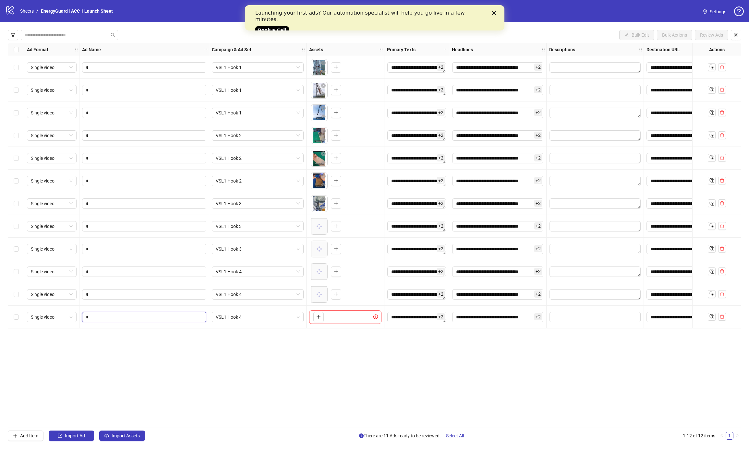
click at [132, 315] on input "*" at bounding box center [143, 317] width 115 height 7
type input "*"
click at [315, 315] on button "button" at bounding box center [318, 317] width 10 height 10
click at [714, 317] on icon "Duplicate" at bounding box center [711, 316] width 6 height 6
drag, startPoint x: 179, startPoint y: 341, endPoint x: 194, endPoint y: 338, distance: 15.1
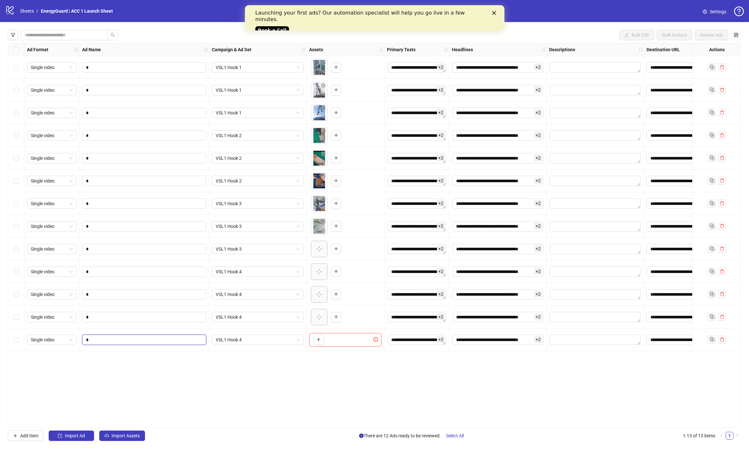
click at [179, 341] on input "*" at bounding box center [143, 339] width 115 height 7
type input "*"
click at [237, 343] on span "VSL1 Hook 4" at bounding box center [258, 340] width 84 height 10
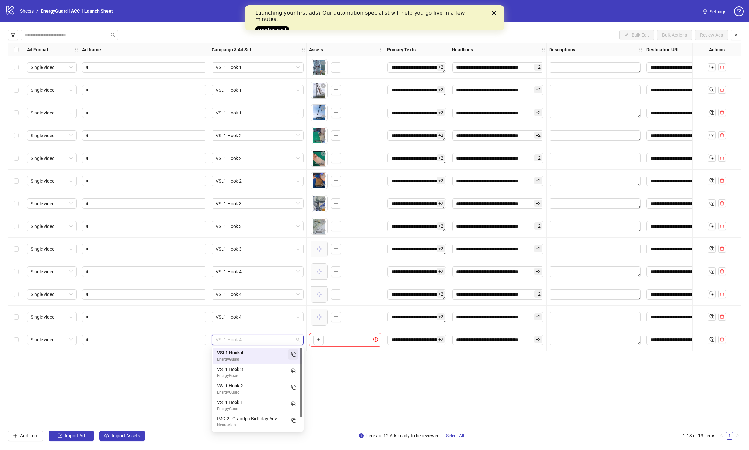
click at [296, 357] on button "button" at bounding box center [293, 354] width 10 height 10
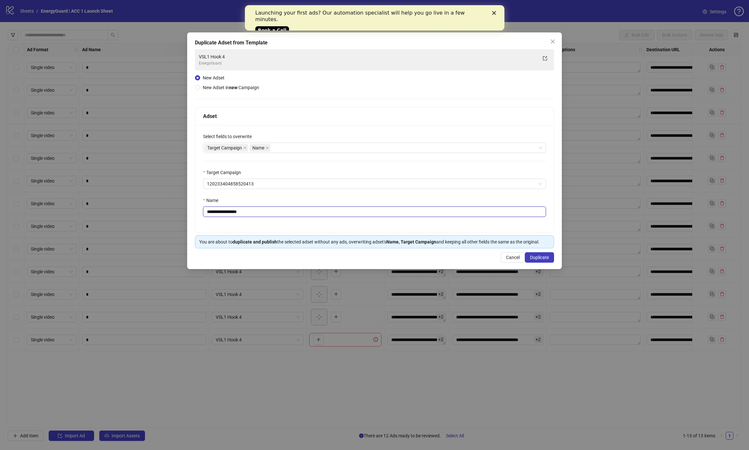
drag, startPoint x: 231, startPoint y: 212, endPoint x: 479, endPoint y: 232, distance: 248.9
click at [479, 232] on div "**********" at bounding box center [374, 178] width 358 height 107
type input "**********"
click at [540, 258] on span "Duplicate" at bounding box center [539, 257] width 19 height 5
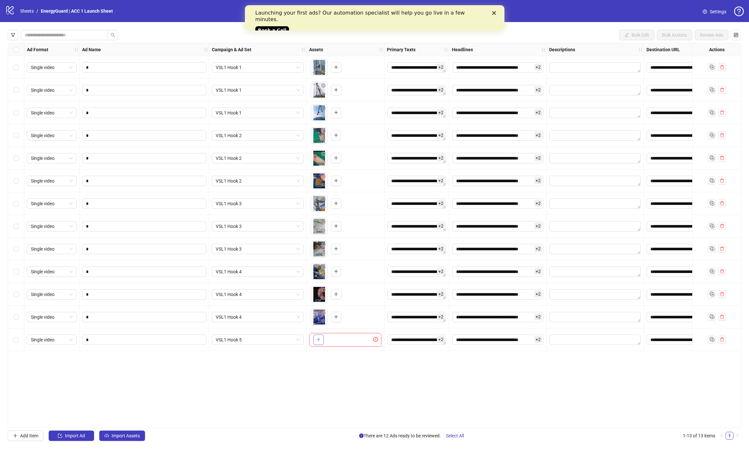
click at [315, 337] on button "button" at bounding box center [318, 340] width 10 height 10
click at [713, 339] on rect "Duplicate" at bounding box center [712, 340] width 3 height 3
click at [147, 365] on input "*" at bounding box center [143, 362] width 115 height 7
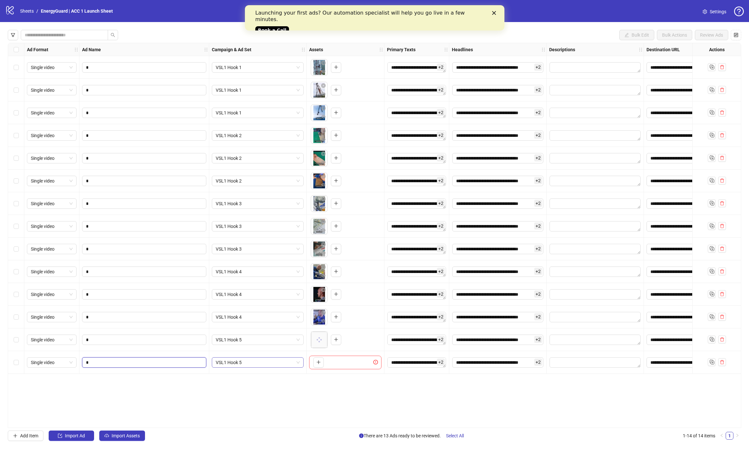
type input "*"
click at [318, 363] on icon "plus" at bounding box center [318, 363] width 0 height 4
click at [710, 361] on icon "Duplicate" at bounding box center [711, 362] width 6 height 6
drag, startPoint x: 116, startPoint y: 378, endPoint x: 115, endPoint y: 382, distance: 3.7
click at [115, 379] on div "*" at bounding box center [144, 385] width 130 height 23
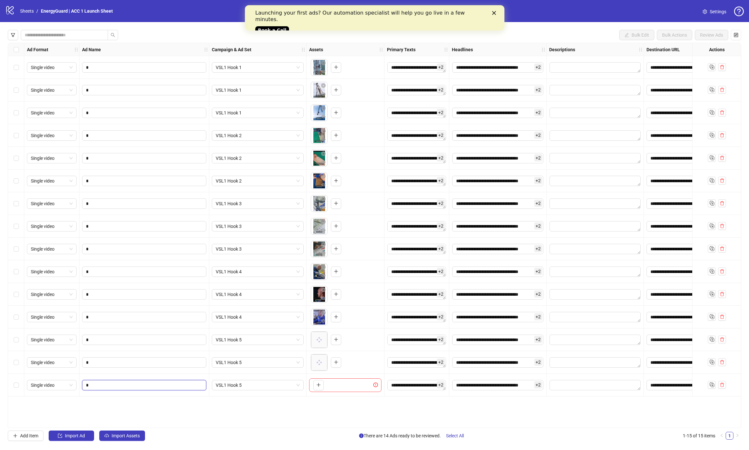
click at [115, 382] on input "*" at bounding box center [143, 385] width 115 height 7
type input "*"
click at [316, 387] on button "button" at bounding box center [318, 385] width 10 height 10
click at [711, 384] on icon "Duplicate" at bounding box center [711, 384] width 6 height 6
click at [102, 408] on input "*" at bounding box center [143, 407] width 115 height 7
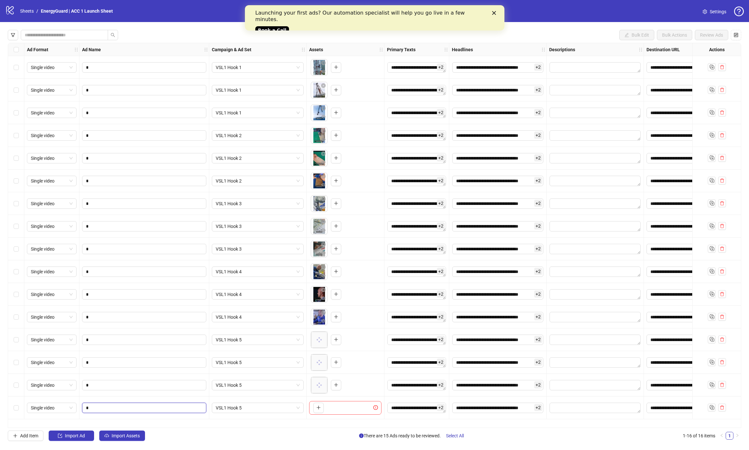
type input "*"
click at [252, 408] on span "VSL1 Hook 5" at bounding box center [258, 408] width 84 height 10
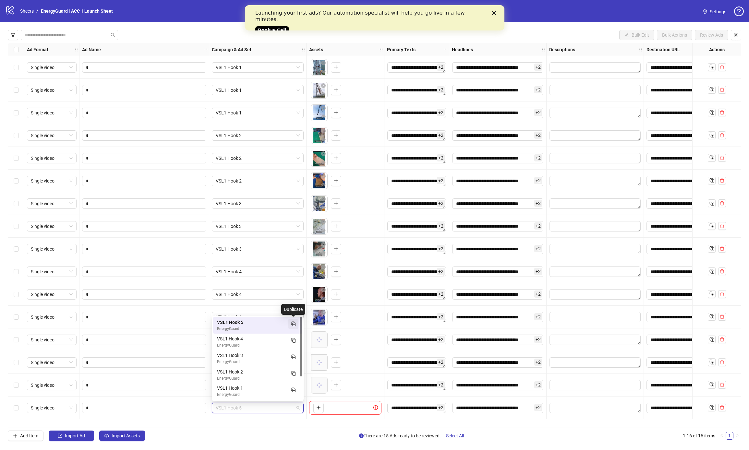
click at [295, 325] on rect "Duplicate" at bounding box center [294, 324] width 3 height 3
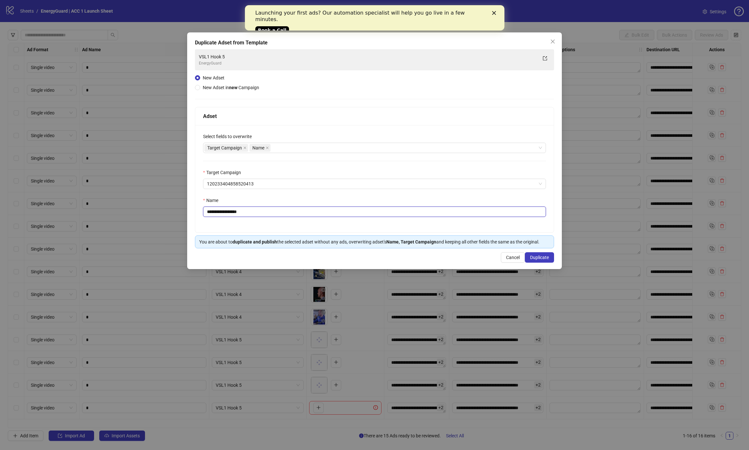
drag, startPoint x: 231, startPoint y: 212, endPoint x: 485, endPoint y: 233, distance: 255.1
click at [434, 228] on div "**********" at bounding box center [374, 178] width 358 height 107
type input "**********"
click at [545, 255] on span "Duplicate" at bounding box center [539, 257] width 19 height 5
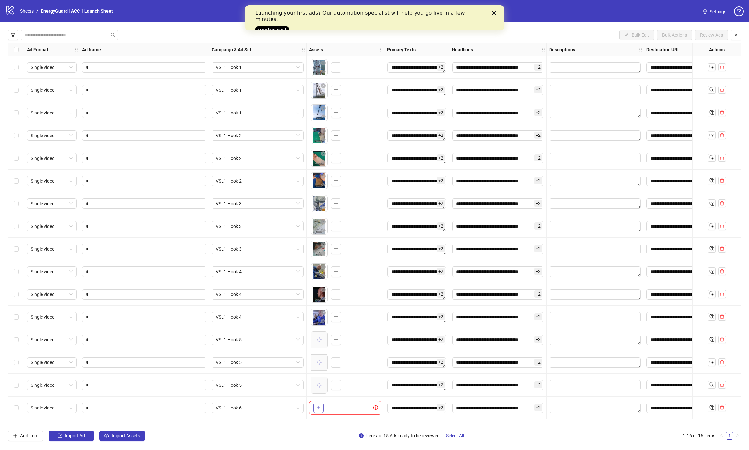
click at [322, 405] on button "button" at bounding box center [318, 408] width 10 height 10
click at [714, 407] on icon "Duplicate" at bounding box center [711, 407] width 6 height 6
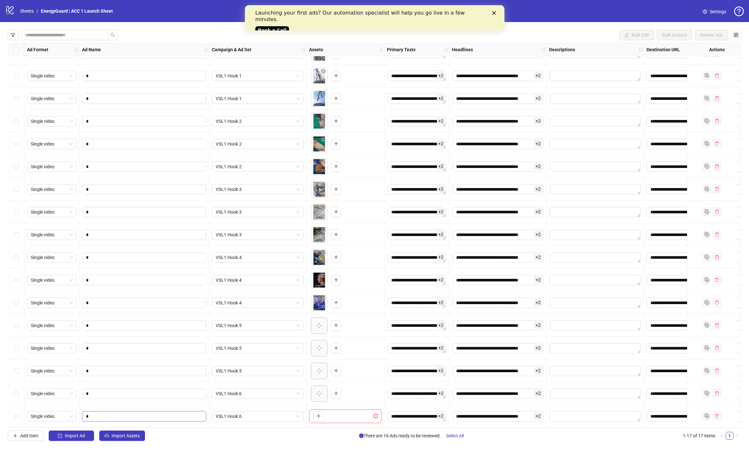
drag, startPoint x: 122, startPoint y: 404, endPoint x: 116, endPoint y: 409, distance: 7.1
click at [122, 405] on div "*" at bounding box center [144, 416] width 130 height 23
click at [116, 411] on span "*" at bounding box center [144, 416] width 124 height 10
type input "*"
click at [324, 415] on div "To pick up a draggable item, press the space bar. While dragging, use the arrow…" at bounding box center [345, 417] width 72 height 14
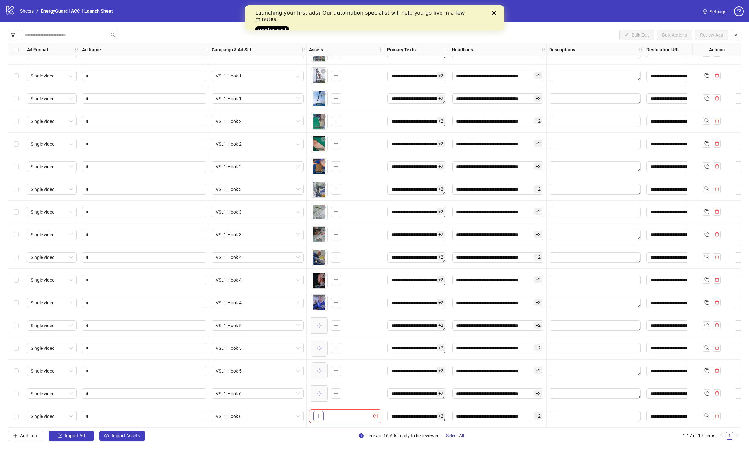
click at [321, 414] on button "button" at bounding box center [318, 416] width 10 height 10
click at [703, 413] on icon "Duplicate" at bounding box center [706, 415] width 6 height 6
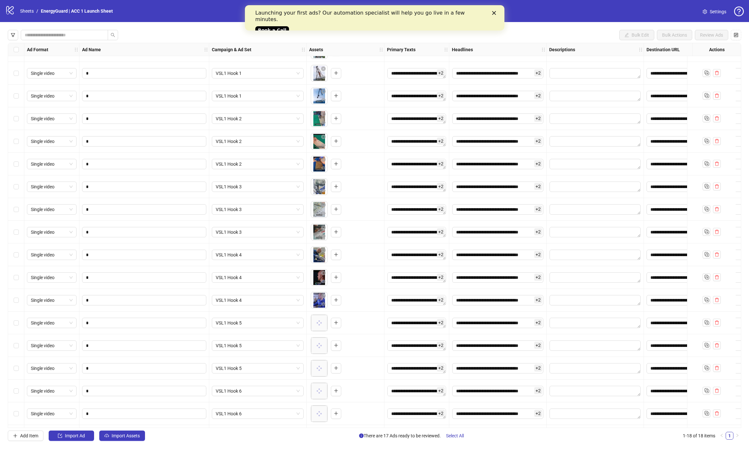
scroll to position [40, 0]
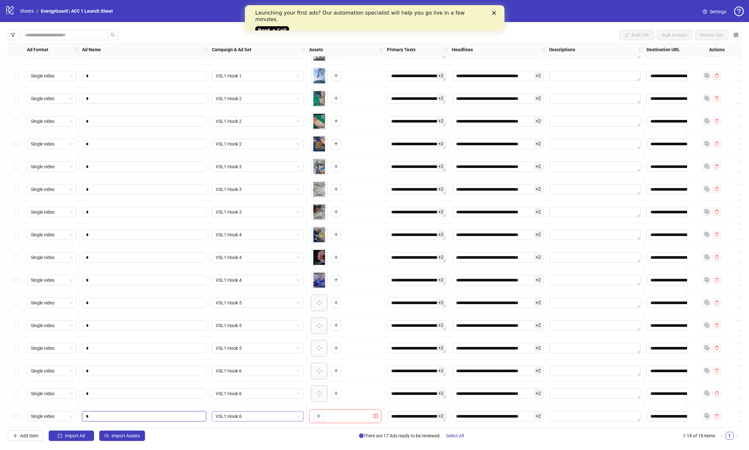
drag, startPoint x: 111, startPoint y: 415, endPoint x: 226, endPoint y: 409, distance: 115.0
click at [111, 415] on input "*" at bounding box center [143, 416] width 115 height 7
type input "*"
click at [321, 418] on button "button" at bounding box center [318, 416] width 10 height 10
click at [708, 412] on icon "Duplicate" at bounding box center [706, 415] width 6 height 6
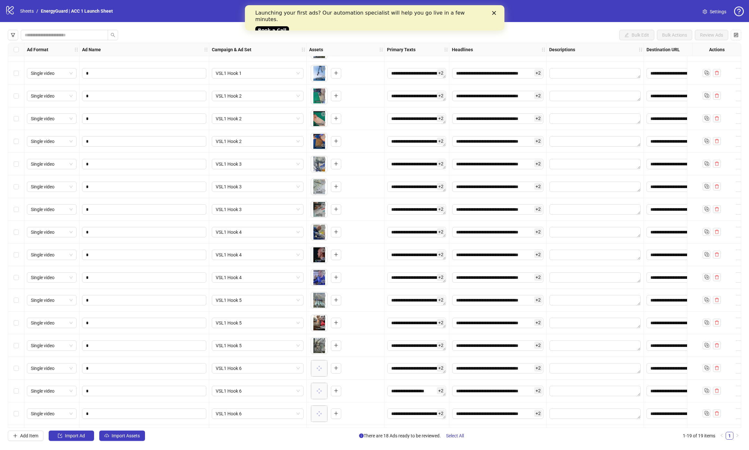
scroll to position [62, 0]
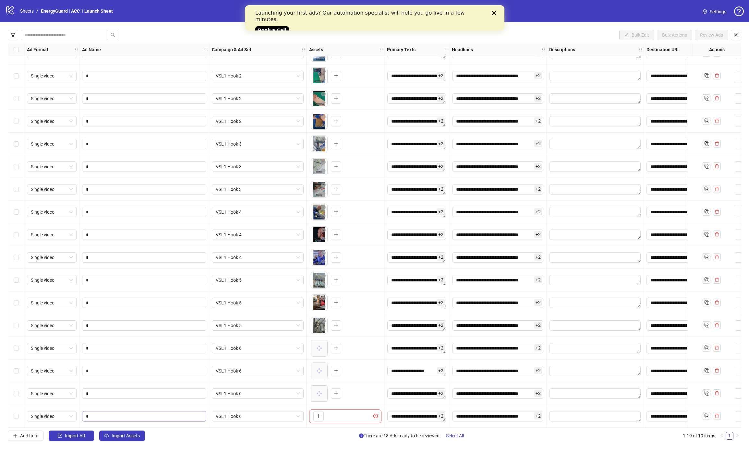
click at [115, 411] on span "*" at bounding box center [144, 416] width 124 height 10
drag, startPoint x: 117, startPoint y: 418, endPoint x: 246, endPoint y: 415, distance: 129.1
click at [117, 418] on span "*" at bounding box center [144, 416] width 124 height 10
type input "*"
click at [243, 413] on span "VSL1 Hook 6" at bounding box center [258, 417] width 84 height 10
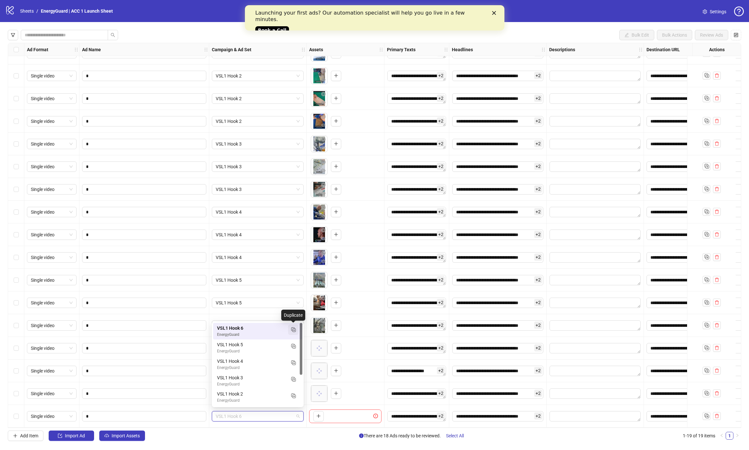
click at [295, 329] on icon "Duplicate" at bounding box center [293, 329] width 6 height 6
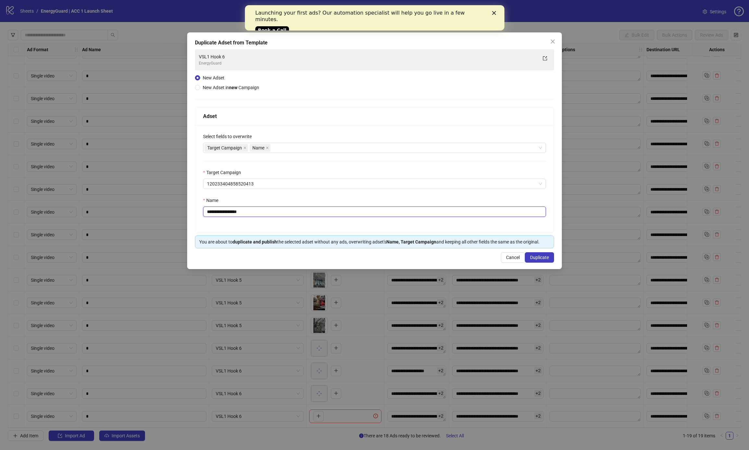
drag, startPoint x: 232, startPoint y: 213, endPoint x: 315, endPoint y: 216, distance: 83.1
click at [315, 216] on input "**********" at bounding box center [374, 212] width 343 height 10
type input "**********"
click at [540, 256] on span "Duplicate" at bounding box center [539, 257] width 19 height 5
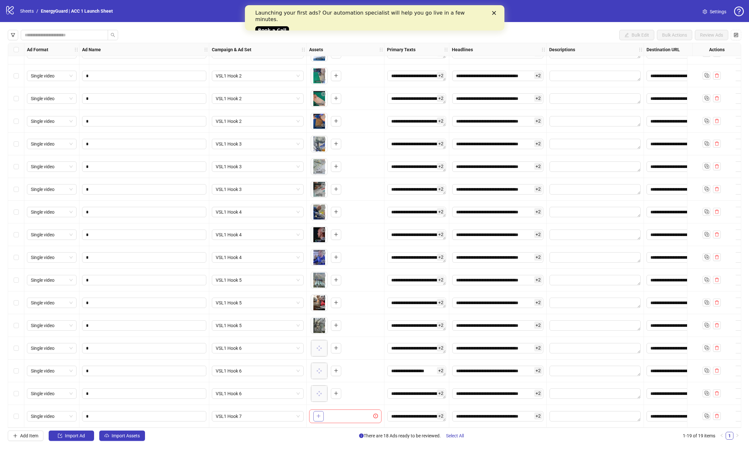
click at [322, 415] on button "button" at bounding box center [318, 416] width 10 height 10
click at [707, 415] on icon "Duplicate" at bounding box center [706, 415] width 6 height 6
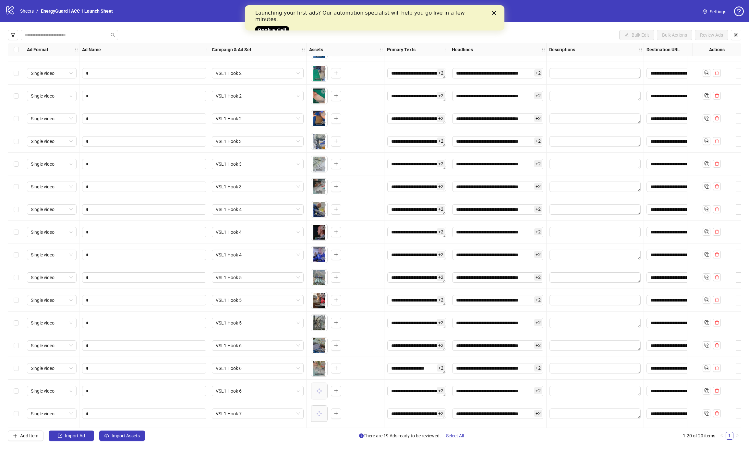
scroll to position [85, 0]
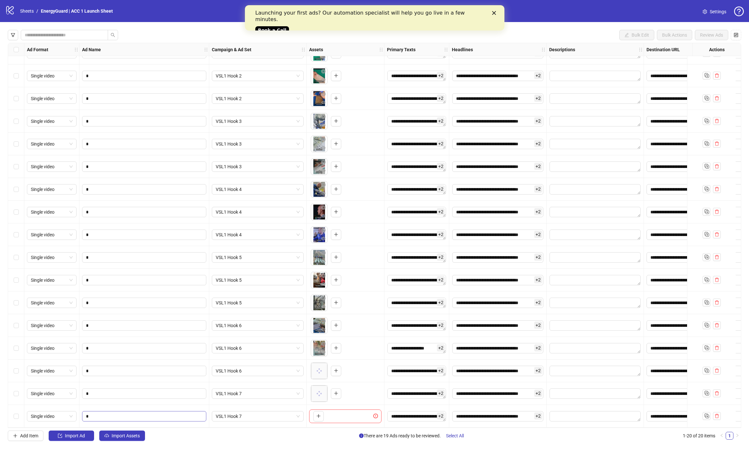
drag, startPoint x: 120, startPoint y: 418, endPoint x: 122, endPoint y: 414, distance: 4.4
click at [120, 418] on span "*" at bounding box center [144, 416] width 124 height 10
type input "*"
click at [319, 414] on icon "plus" at bounding box center [318, 416] width 5 height 5
click at [705, 416] on span "button" at bounding box center [706, 415] width 6 height 7
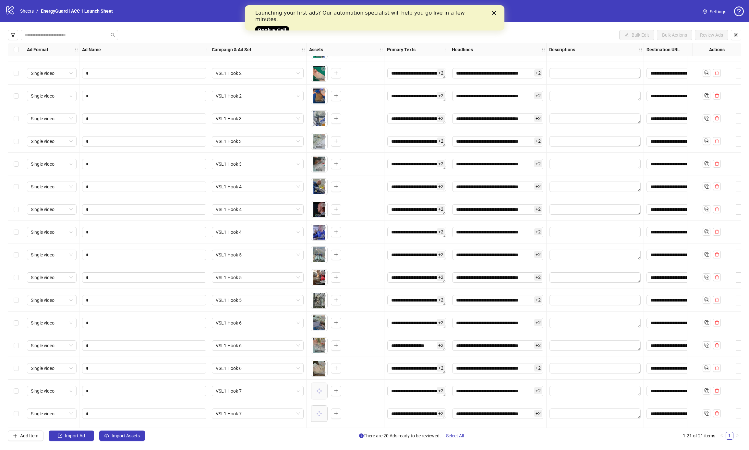
scroll to position [108, 0]
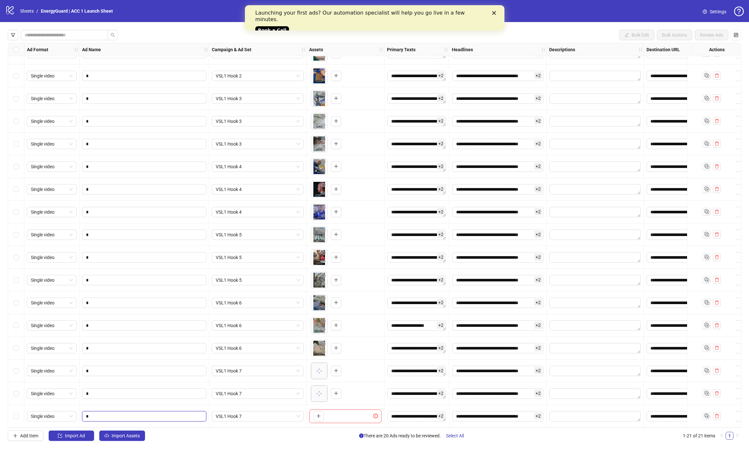
click at [131, 413] on input "*" at bounding box center [143, 416] width 115 height 7
type input "*"
click at [316, 414] on icon "plus" at bounding box center [318, 416] width 5 height 5
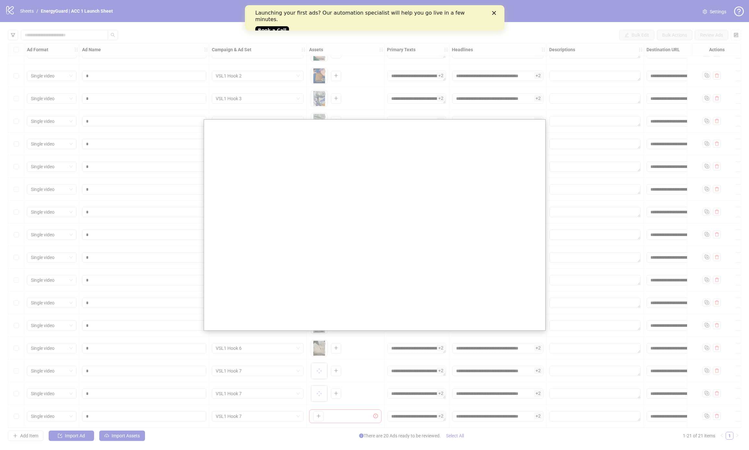
click at [706, 416] on div at bounding box center [374, 225] width 749 height 450
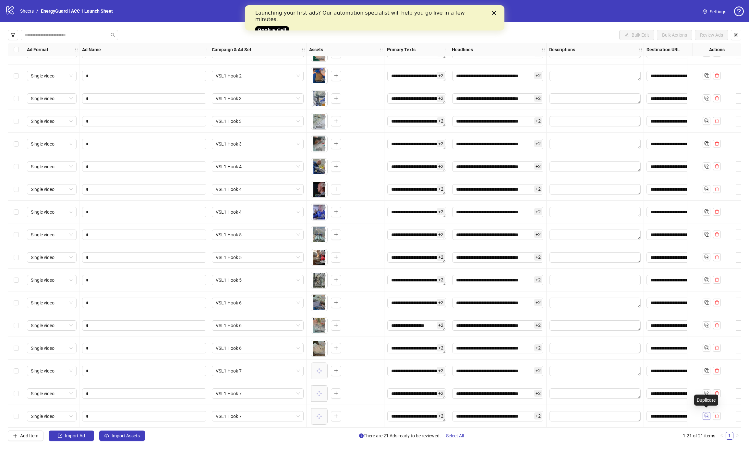
click at [706, 415] on rect "Duplicate" at bounding box center [706, 416] width 3 height 3
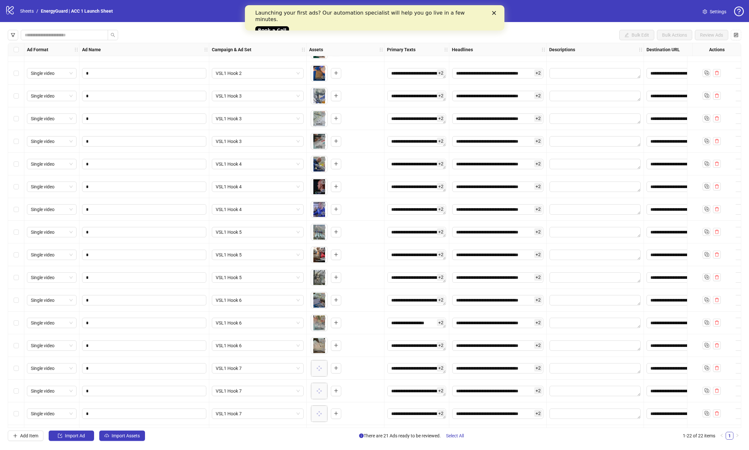
scroll to position [130, 0]
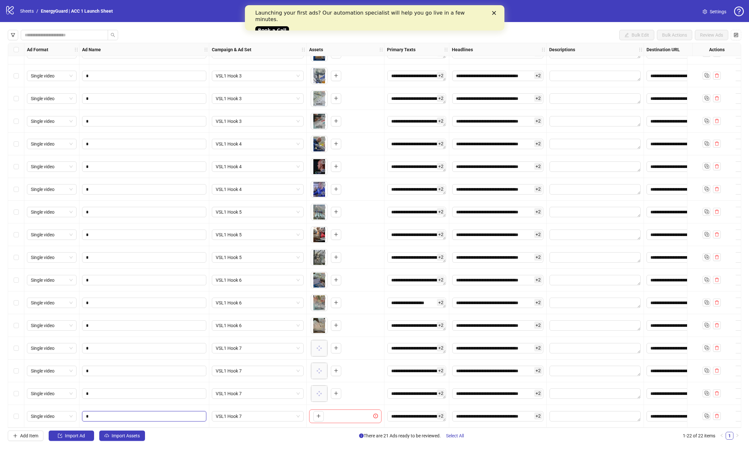
click at [135, 413] on input "*" at bounding box center [143, 416] width 115 height 7
type input "*"
click at [245, 412] on span "VSL1 Hook 7" at bounding box center [258, 417] width 84 height 10
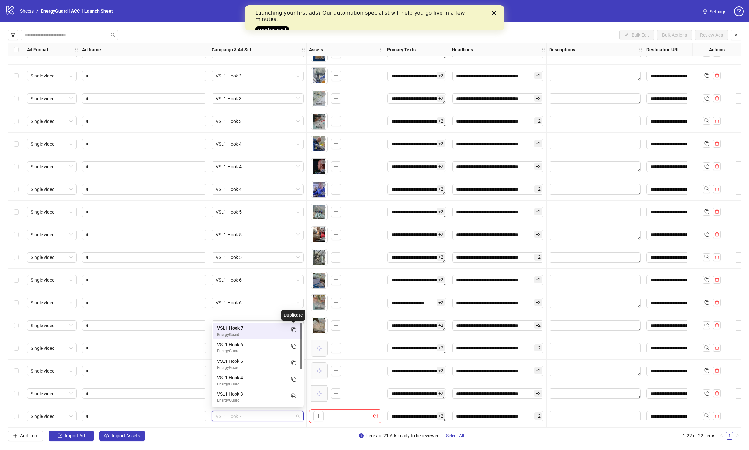
drag, startPoint x: 297, startPoint y: 333, endPoint x: 303, endPoint y: 336, distance: 6.2
click at [297, 333] on button "button" at bounding box center [293, 330] width 10 height 10
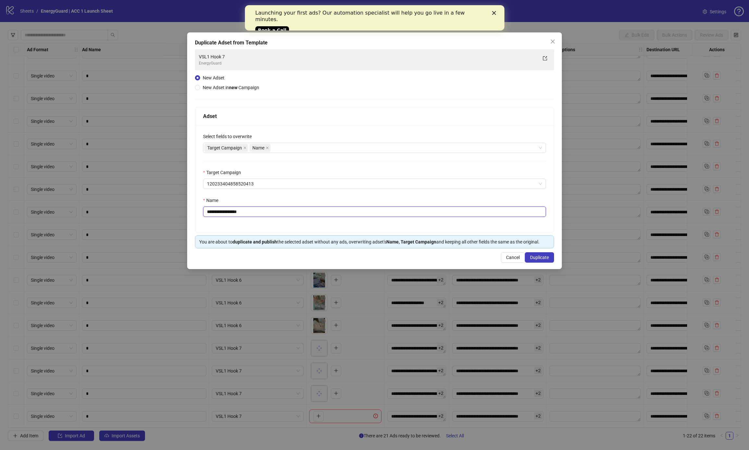
drag, startPoint x: 231, startPoint y: 213, endPoint x: 344, endPoint y: 217, distance: 112.9
click at [344, 217] on input "**********" at bounding box center [374, 212] width 343 height 10
type input "**********"
click at [535, 257] on span "Duplicate" at bounding box center [539, 257] width 19 height 5
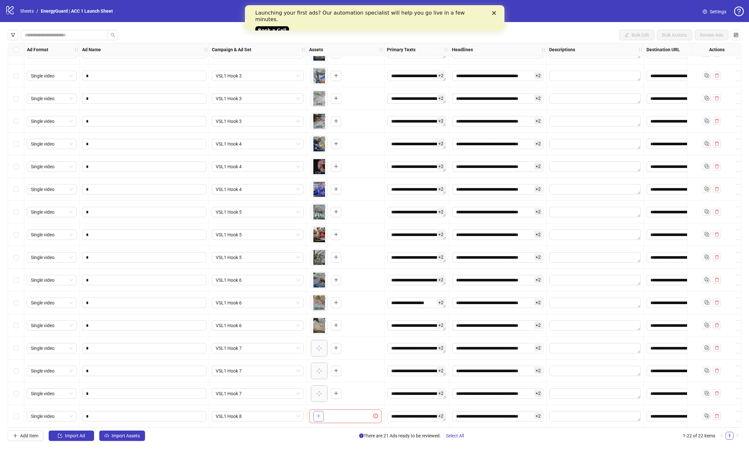
click at [319, 414] on icon "plus" at bounding box center [318, 416] width 5 height 5
click at [704, 415] on icon "Duplicate" at bounding box center [706, 415] width 6 height 6
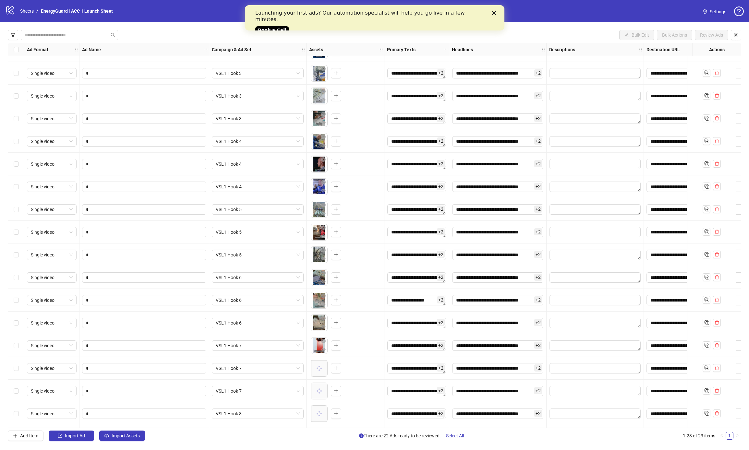
scroll to position [153, 0]
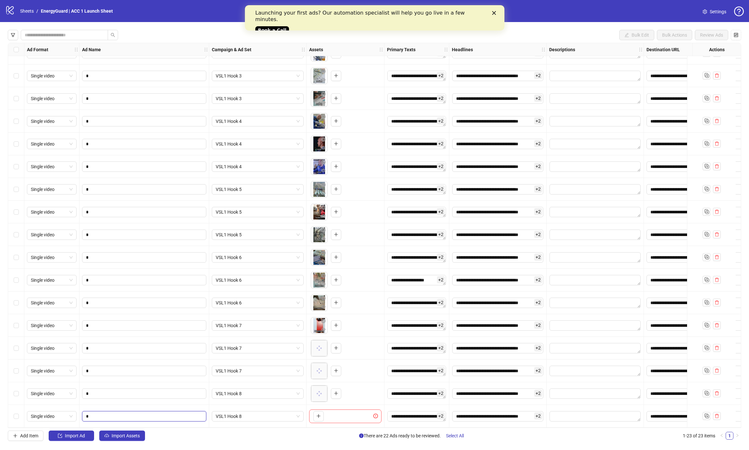
drag, startPoint x: 124, startPoint y: 415, endPoint x: 271, endPoint y: 425, distance: 147.3
click at [124, 415] on input "*" at bounding box center [143, 416] width 115 height 7
type input "*"
click at [324, 412] on div "To pick up a draggable item, press the space bar. While dragging, use the arrow…" at bounding box center [345, 417] width 72 height 14
click at [319, 415] on icon "plus" at bounding box center [318, 416] width 5 height 5
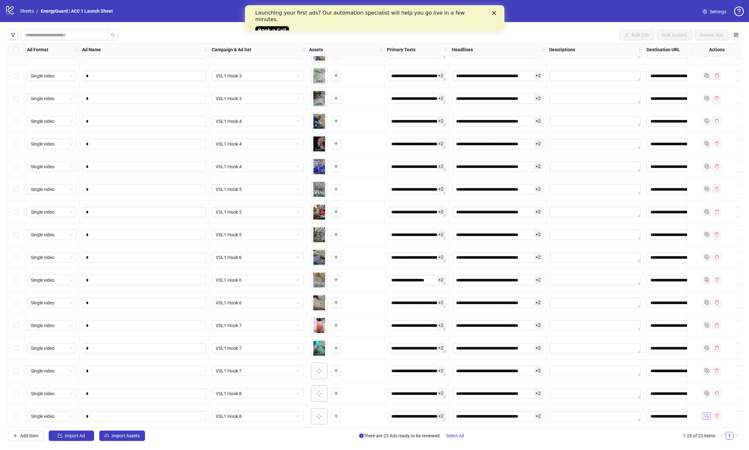
click at [703, 412] on icon "Duplicate" at bounding box center [706, 415] width 6 height 6
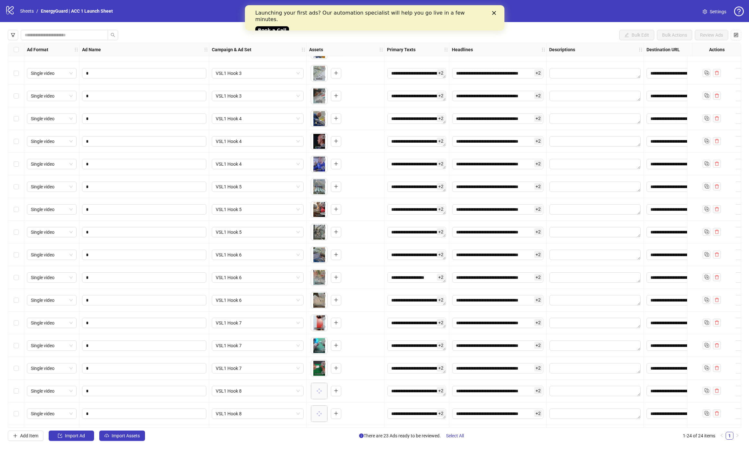
scroll to position [176, 0]
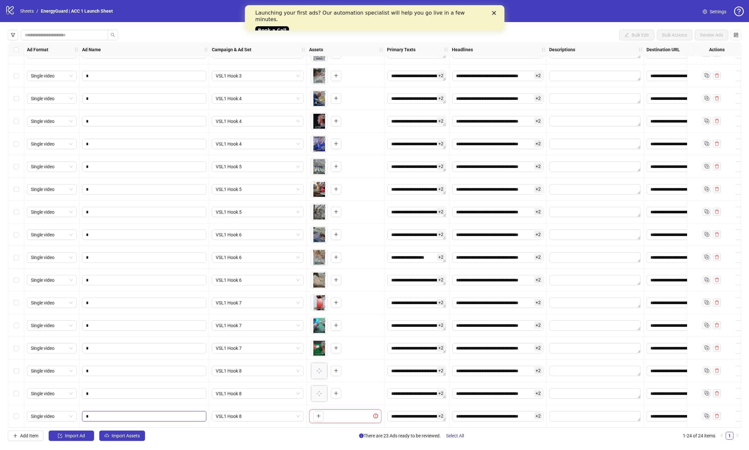
click at [124, 417] on input "*" at bounding box center [143, 416] width 115 height 7
type input "*"
click at [314, 413] on button "button" at bounding box center [318, 416] width 10 height 10
click at [704, 413] on icon "Duplicate" at bounding box center [706, 415] width 6 height 6
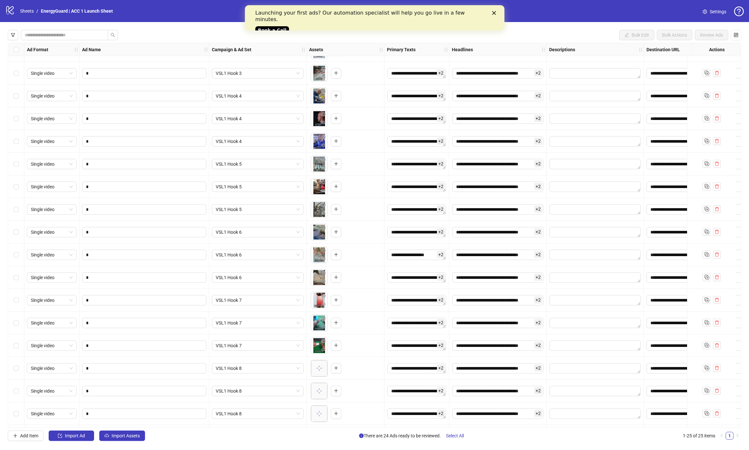
scroll to position [198, 0]
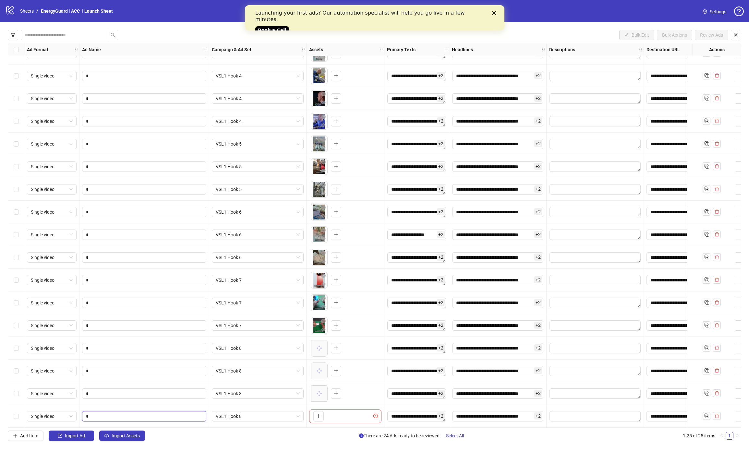
click at [108, 414] on input "*" at bounding box center [143, 416] width 115 height 7
type input "*"
click at [264, 414] on span "VSL1 Hook 8" at bounding box center [258, 417] width 84 height 10
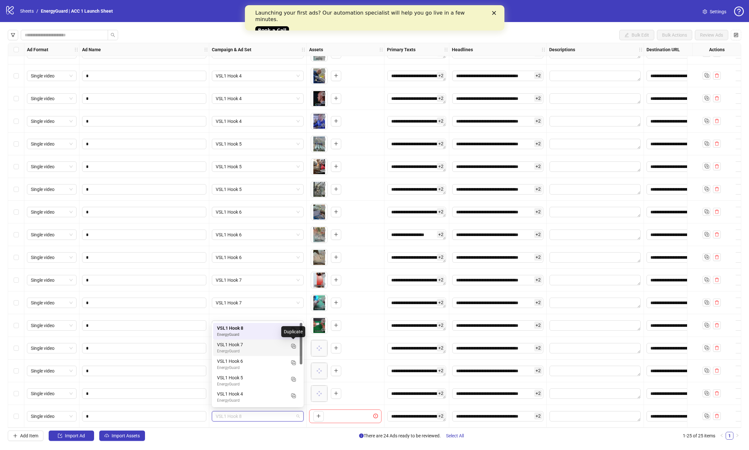
click at [295, 333] on div "Duplicate" at bounding box center [293, 331] width 24 height 11
click at [244, 413] on span "VSL1 Hook 7" at bounding box center [258, 417] width 84 height 10
click at [295, 328] on icon "Duplicate" at bounding box center [293, 329] width 6 height 6
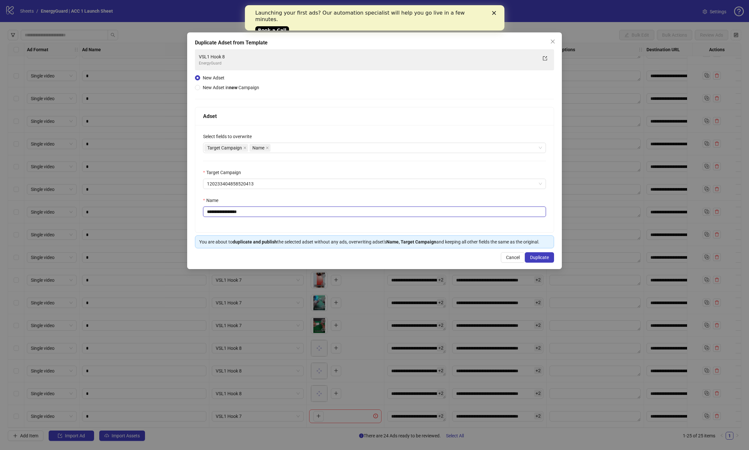
drag, startPoint x: 230, startPoint y: 212, endPoint x: 320, endPoint y: 213, distance: 89.5
click at [320, 213] on input "**********" at bounding box center [374, 212] width 343 height 10
type input "**********"
click at [536, 258] on span "Duplicate" at bounding box center [539, 257] width 19 height 5
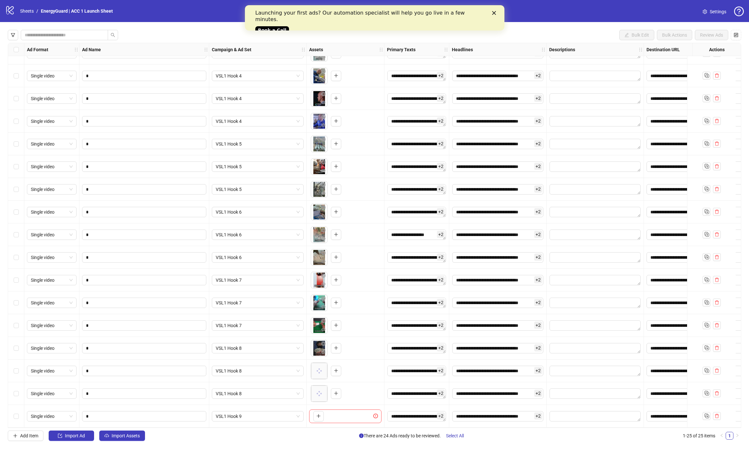
click at [321, 414] on button "button" at bounding box center [318, 416] width 10 height 10
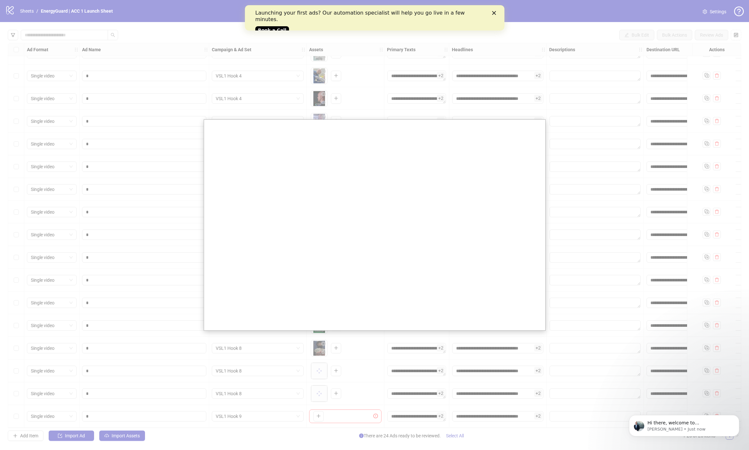
scroll to position [0, 0]
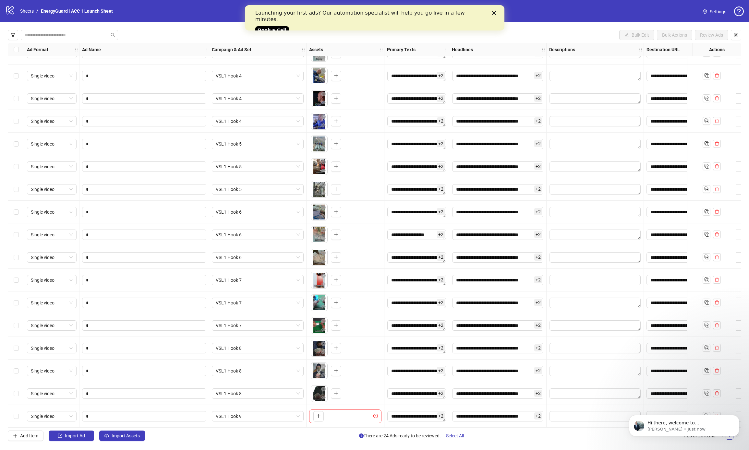
click at [713, 413] on div "Hi there, welcome to [DOMAIN_NAME]. I'll reach out via e-mail separately, but j…" at bounding box center [683, 395] width 119 height 81
click at [739, 419] on button "Dismiss notification" at bounding box center [737, 417] width 8 height 8
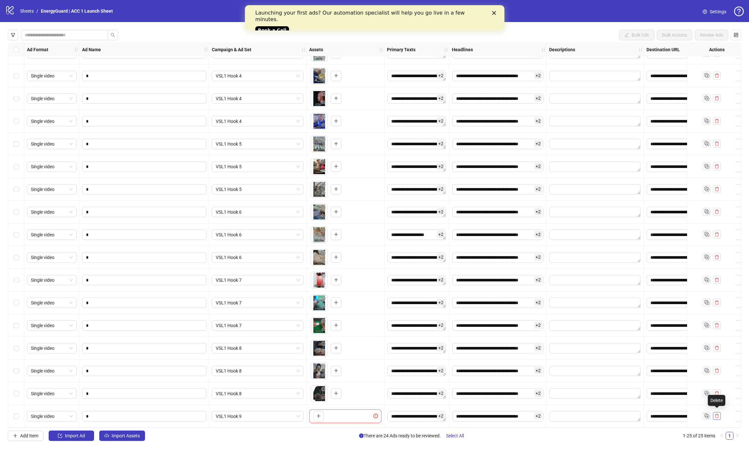
click at [718, 415] on icon "delete" at bounding box center [716, 416] width 5 height 5
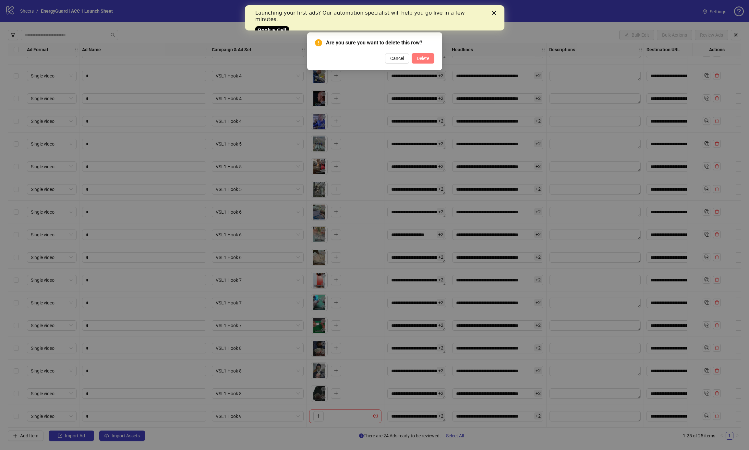
click at [427, 56] on span "Delete" at bounding box center [423, 58] width 12 height 5
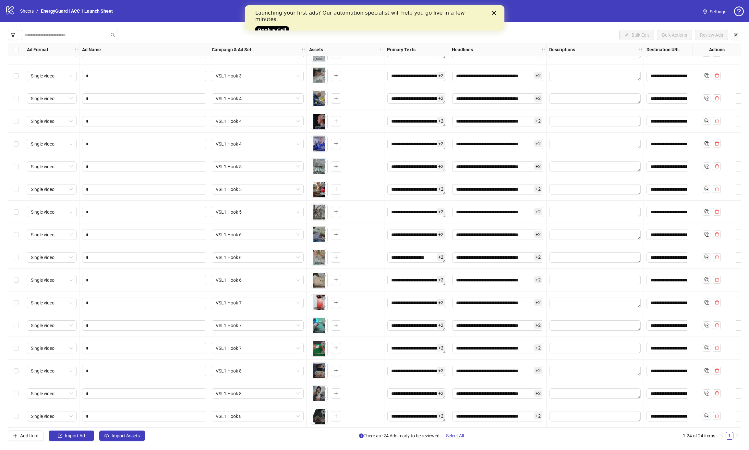
click at [496, 15] on div "Close" at bounding box center [495, 13] width 6 height 4
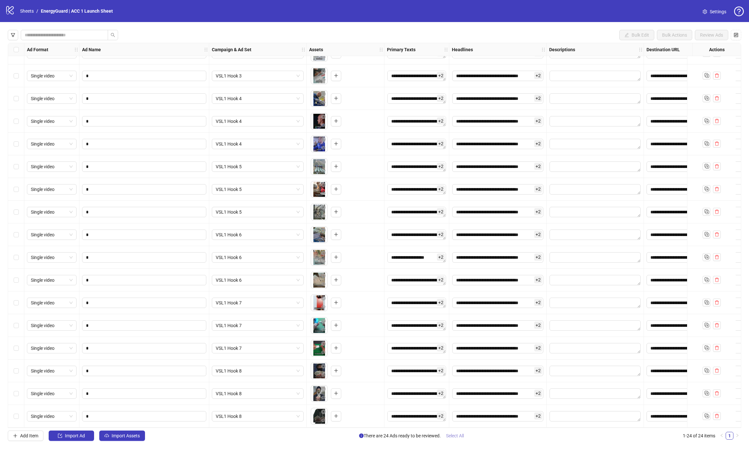
click at [453, 436] on span "Select All" at bounding box center [455, 435] width 18 height 5
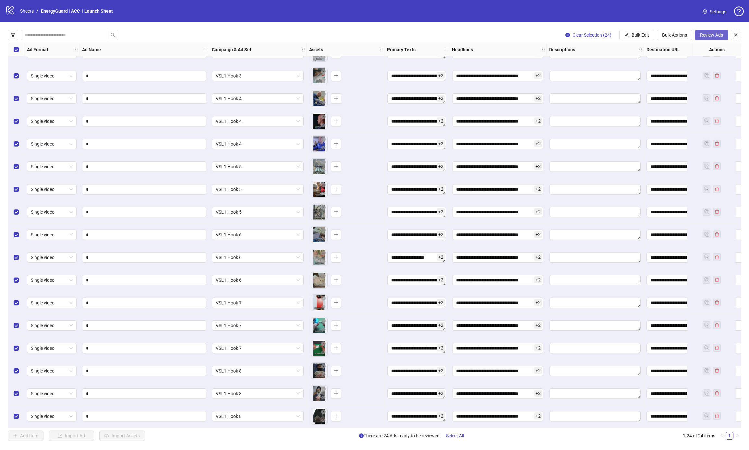
click at [708, 34] on span "Review Ads" at bounding box center [711, 34] width 23 height 5
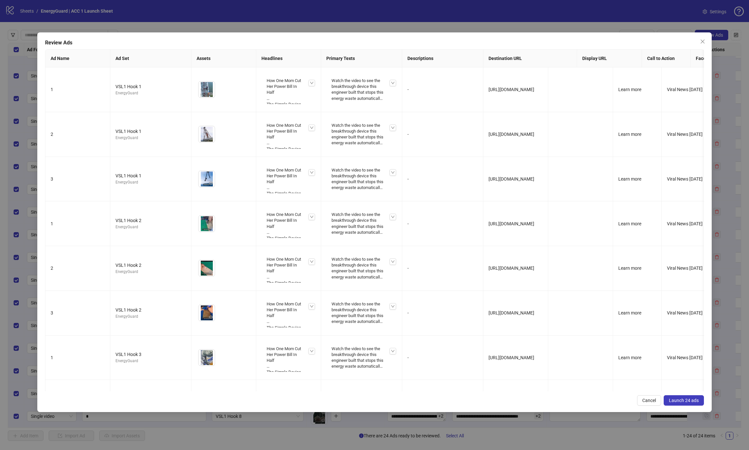
click at [670, 400] on span "Launch 24 ads" at bounding box center [684, 400] width 30 height 5
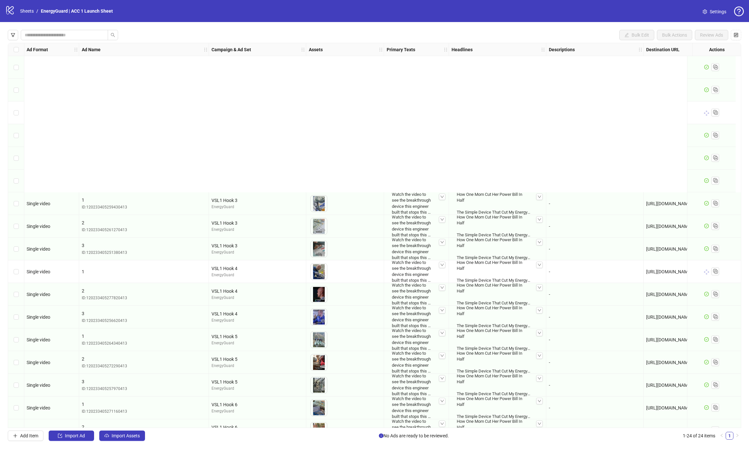
scroll to position [176, 0]
